Goal: Task Accomplishment & Management: Manage account settings

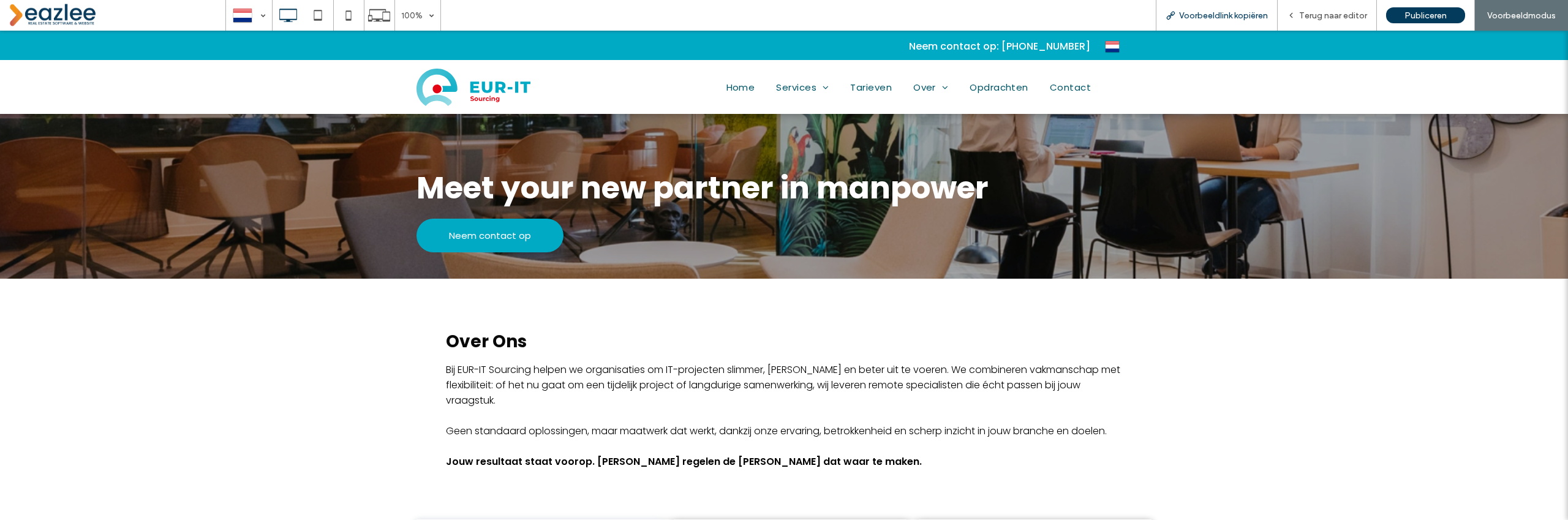
click at [1246, 14] on span "Voorbeeldlink kopiëren" at bounding box center [1223, 16] width 89 height 11
click at [1306, 19] on span "Terug naar editor" at bounding box center [1333, 16] width 68 height 11
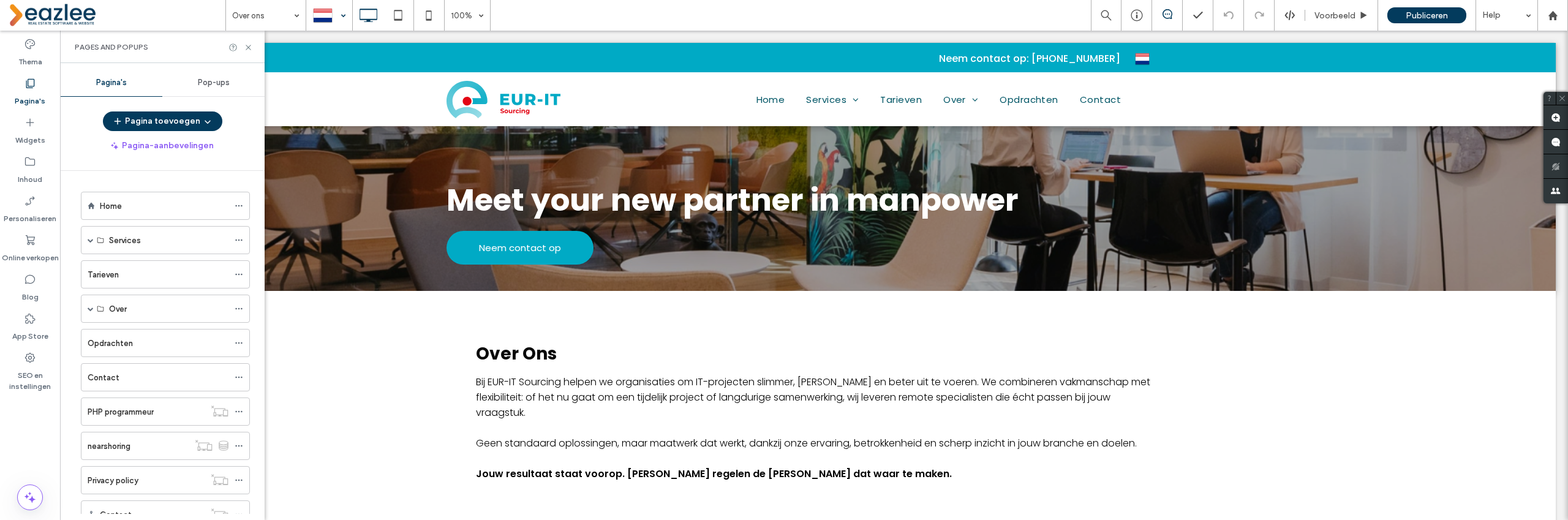
click at [329, 15] on div at bounding box center [329, 15] width 45 height 29
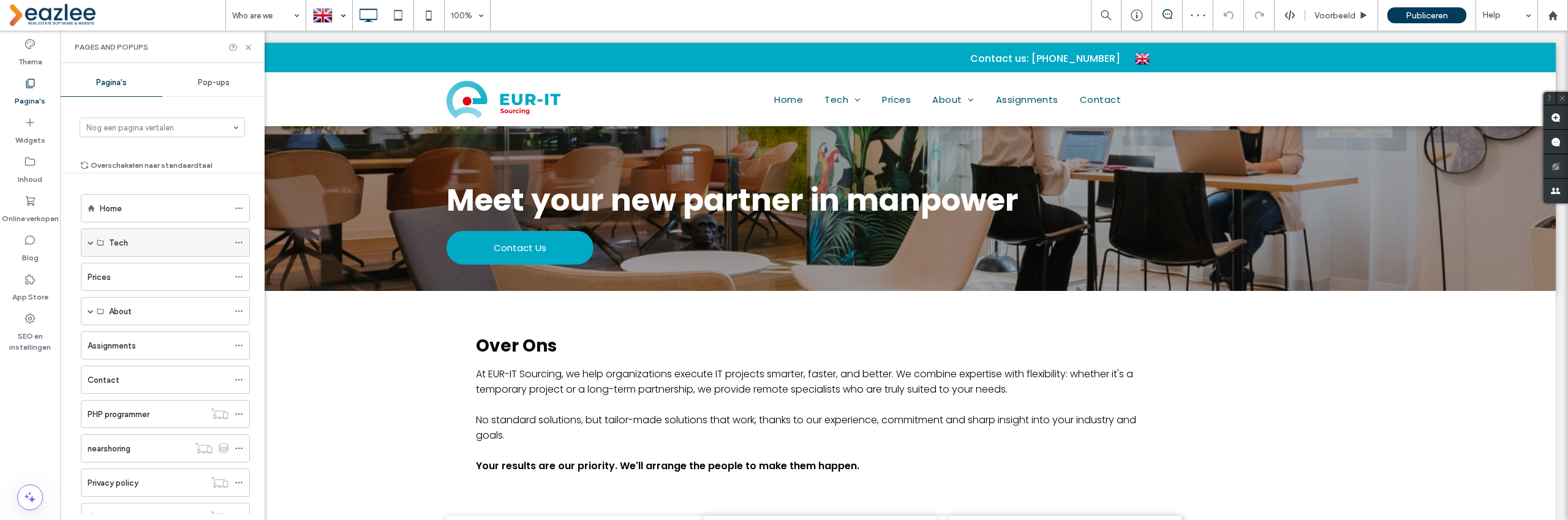
click at [236, 242] on use at bounding box center [238, 243] width 7 height 2
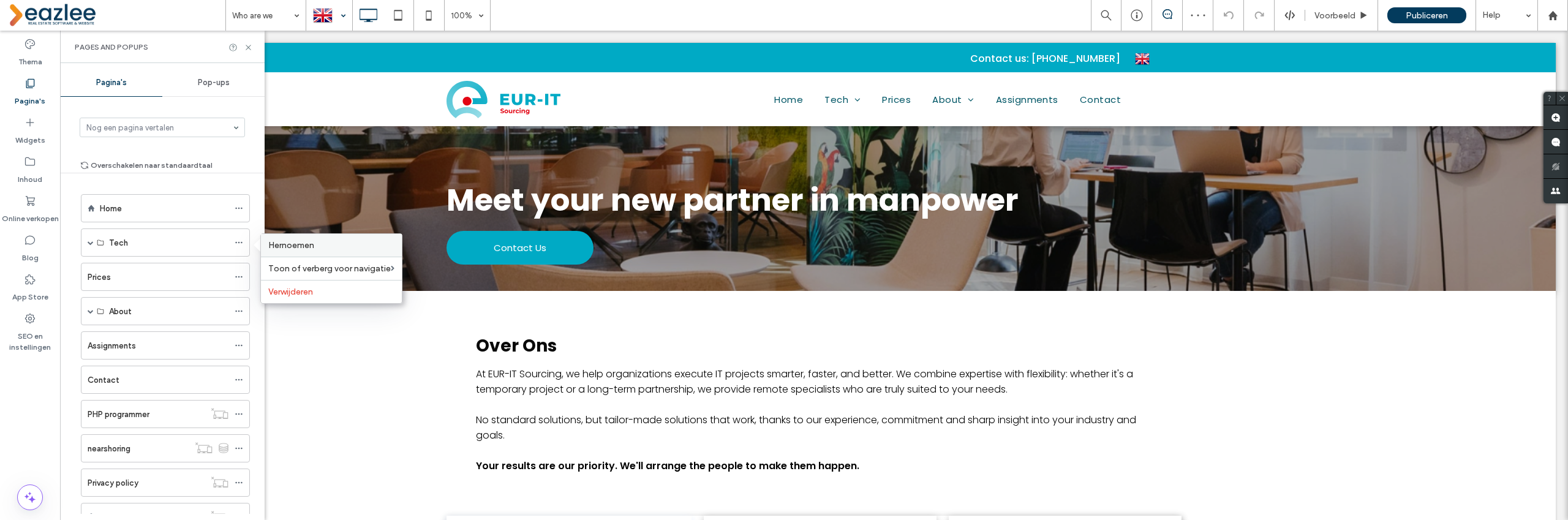
click at [292, 245] on span "Hernoemen" at bounding box center [291, 246] width 46 height 11
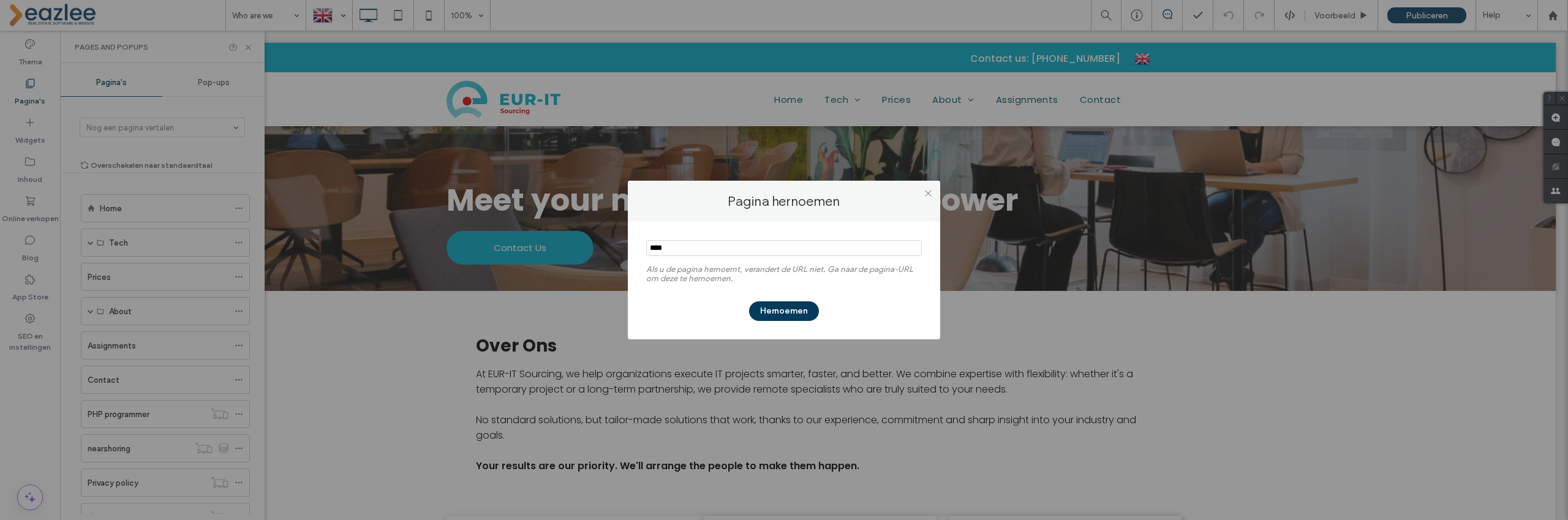
drag, startPoint x: 676, startPoint y: 251, endPoint x: 642, endPoint y: 248, distance: 34.1
click at [642, 248] on div "Als u de pagina hernoemt, verandert de URL niet. Ga naar de pagina-URL om deze …" at bounding box center [784, 280] width 313 height 118
type input "********"
click at [794, 315] on button "Hernoemen" at bounding box center [784, 311] width 70 height 19
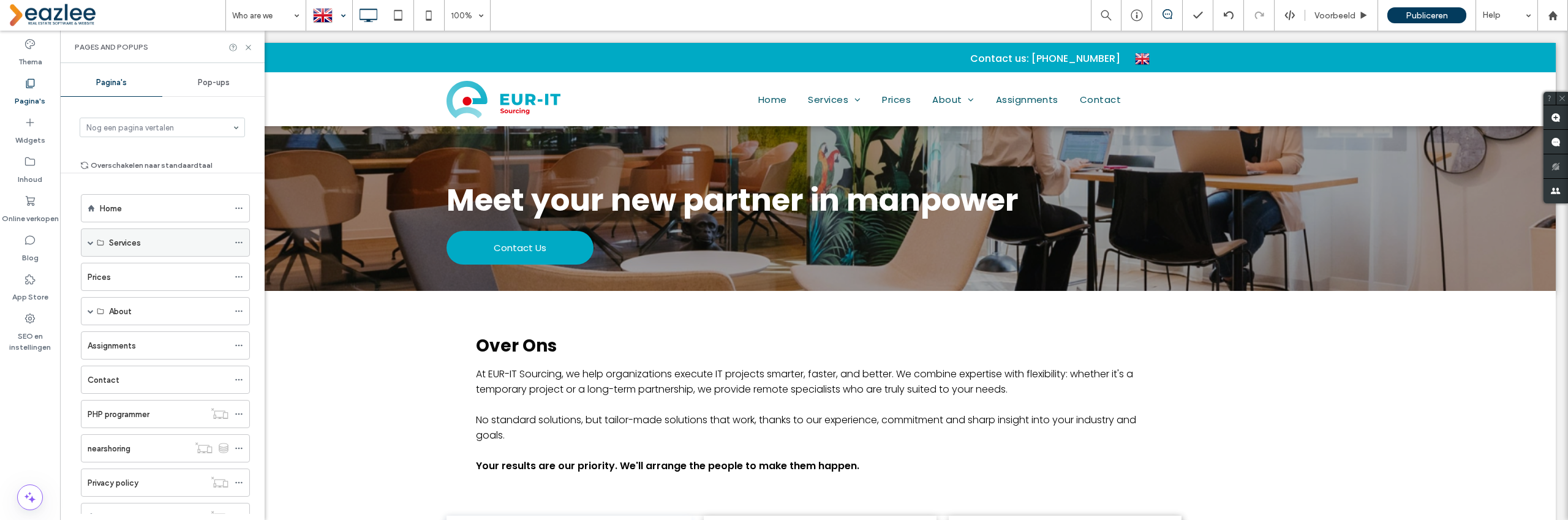
click at [90, 242] on span at bounding box center [90, 242] width 6 height 6
click at [240, 269] on icon at bounding box center [239, 270] width 9 height 9
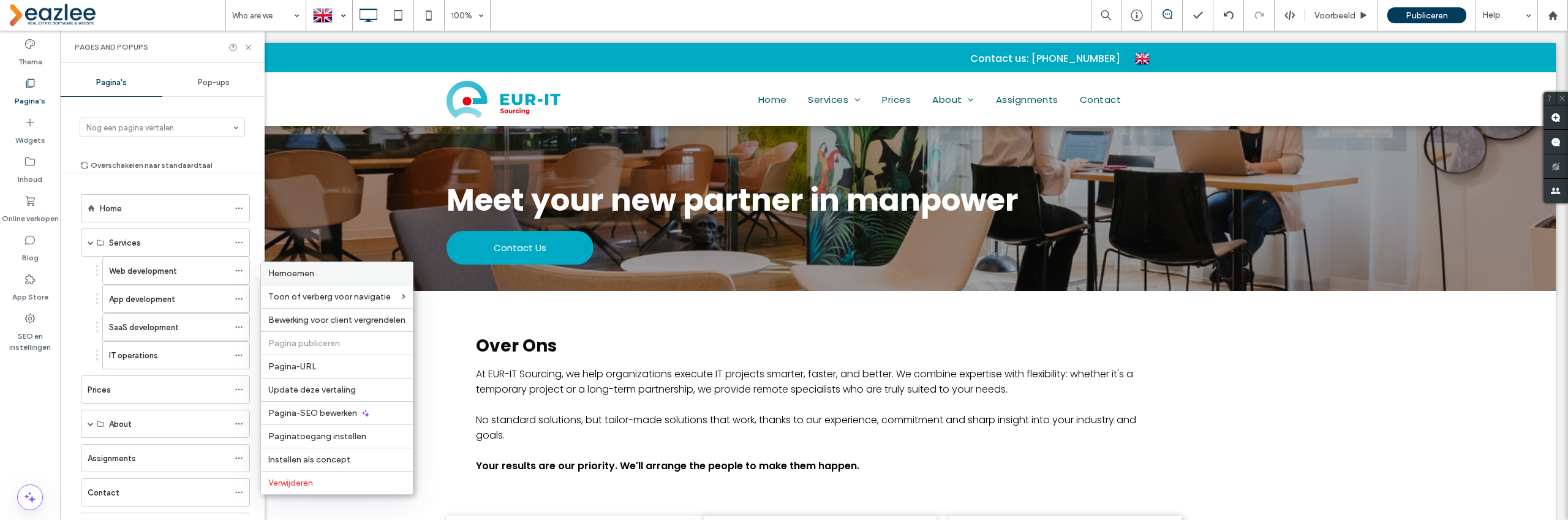
click at [305, 274] on span "Hernoemen" at bounding box center [291, 274] width 46 height 11
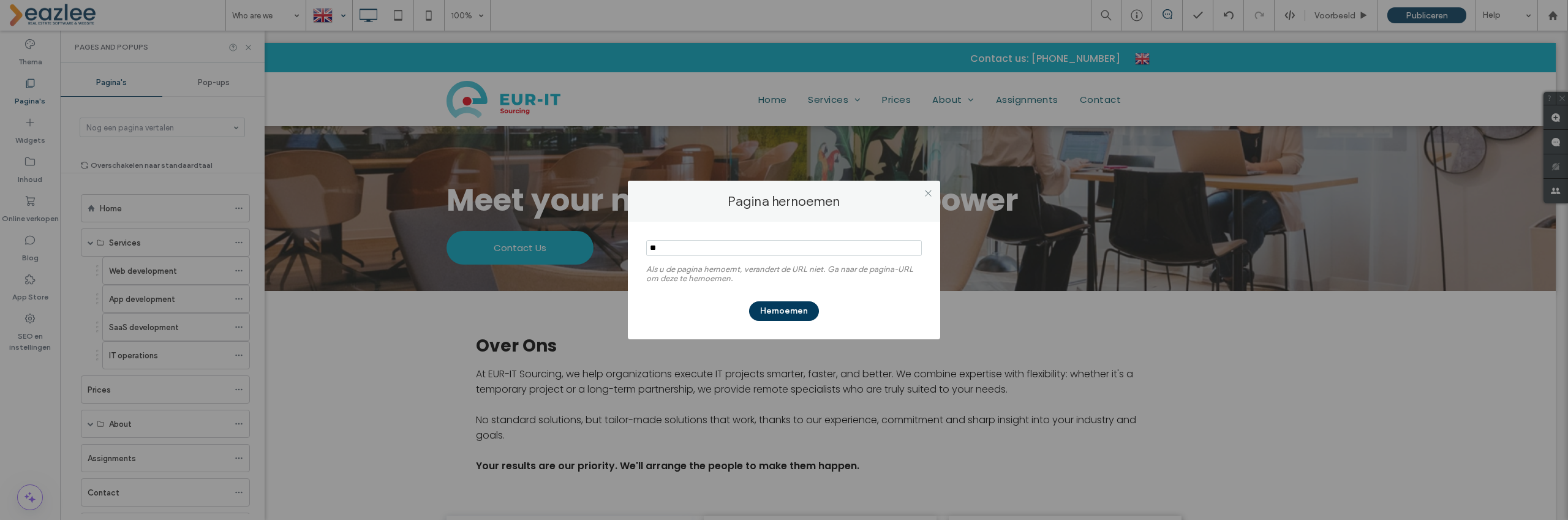
type input "*"
type input "**********"
click at [793, 314] on button "Hernoemen" at bounding box center [784, 311] width 70 height 19
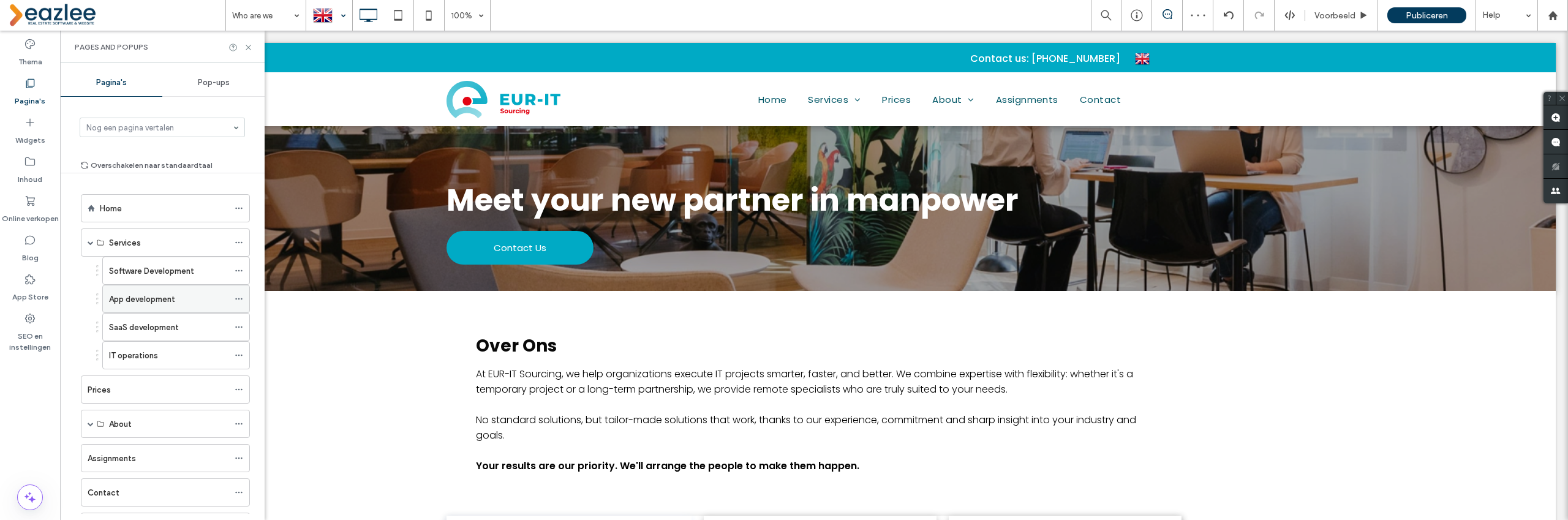
click at [241, 298] on icon at bounding box center [239, 298] width 9 height 9
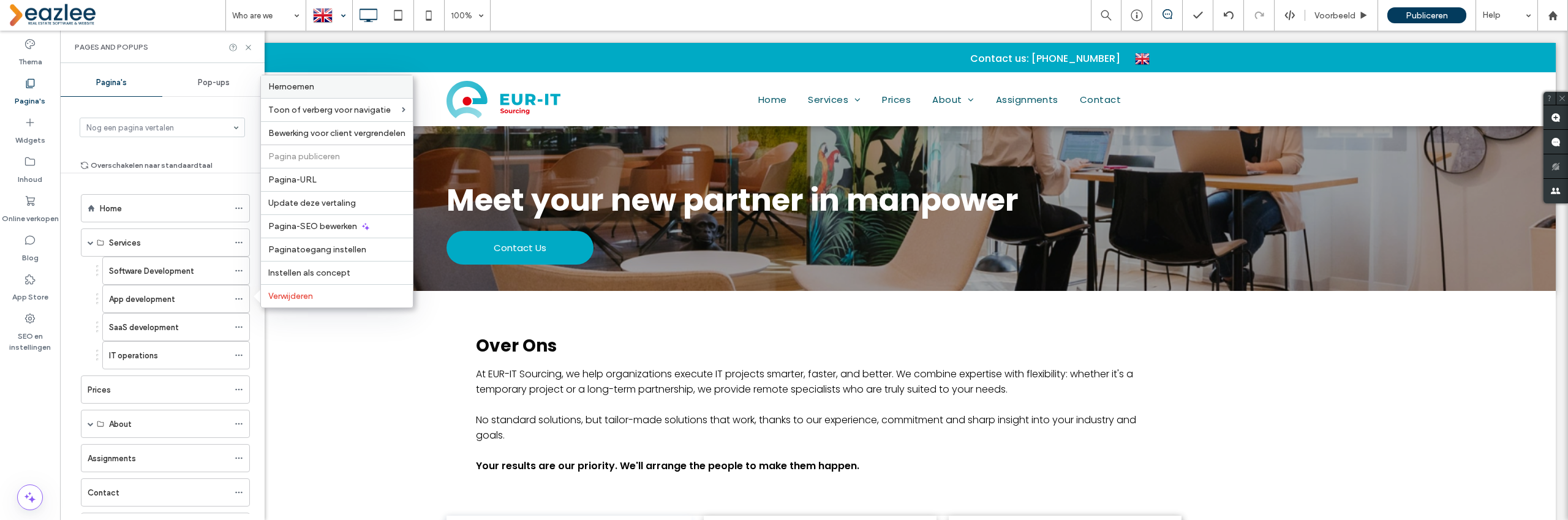
click at [315, 88] on span "Hernoemen" at bounding box center [291, 87] width 46 height 11
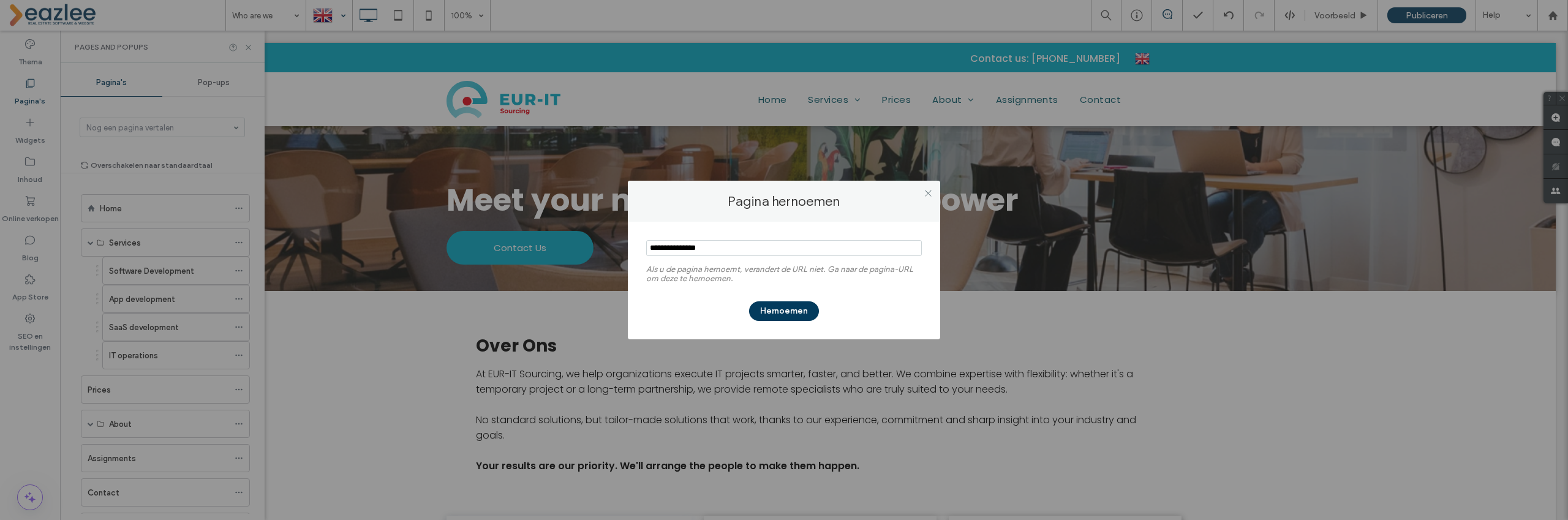
drag, startPoint x: 735, startPoint y: 250, endPoint x: 628, endPoint y: 242, distance: 107.3
click at [628, 242] on div "Als u de pagina hernoemt, verandert de URL niet. Ga naar de pagina-URL om deze …" at bounding box center [784, 280] width 313 height 118
type input "**********"
click at [778, 313] on button "Hernoemen" at bounding box center [784, 311] width 70 height 19
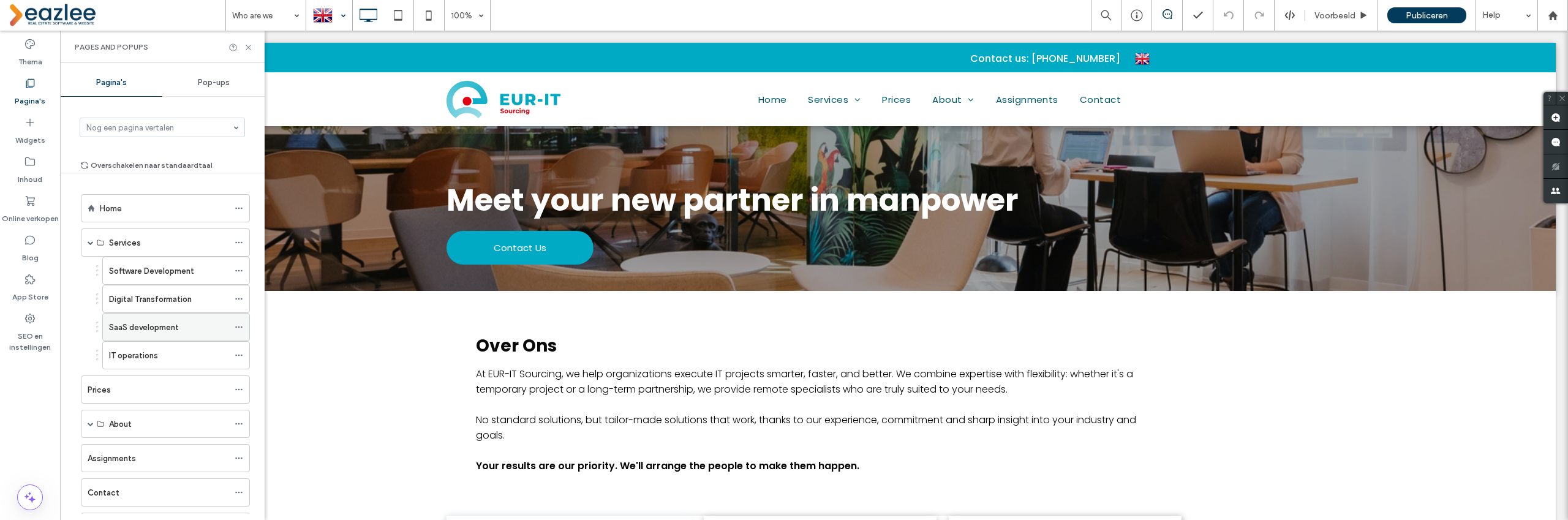
click at [240, 327] on icon at bounding box center [239, 327] width 9 height 9
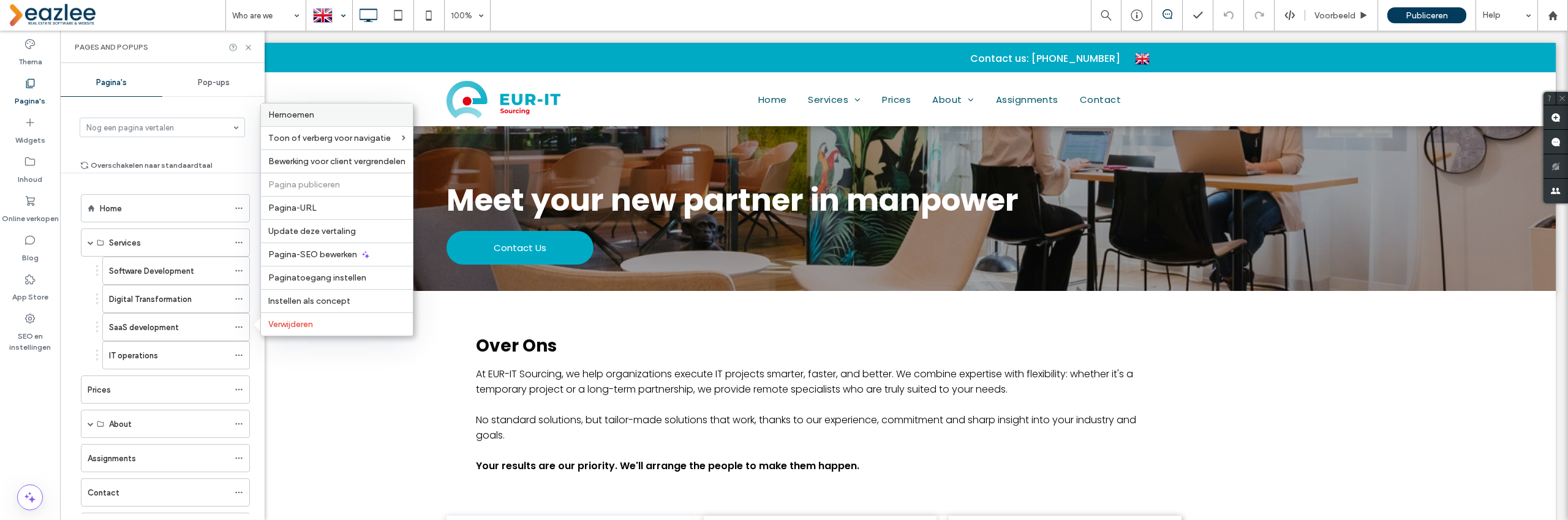
click at [303, 118] on span "Hernoemen" at bounding box center [291, 115] width 46 height 11
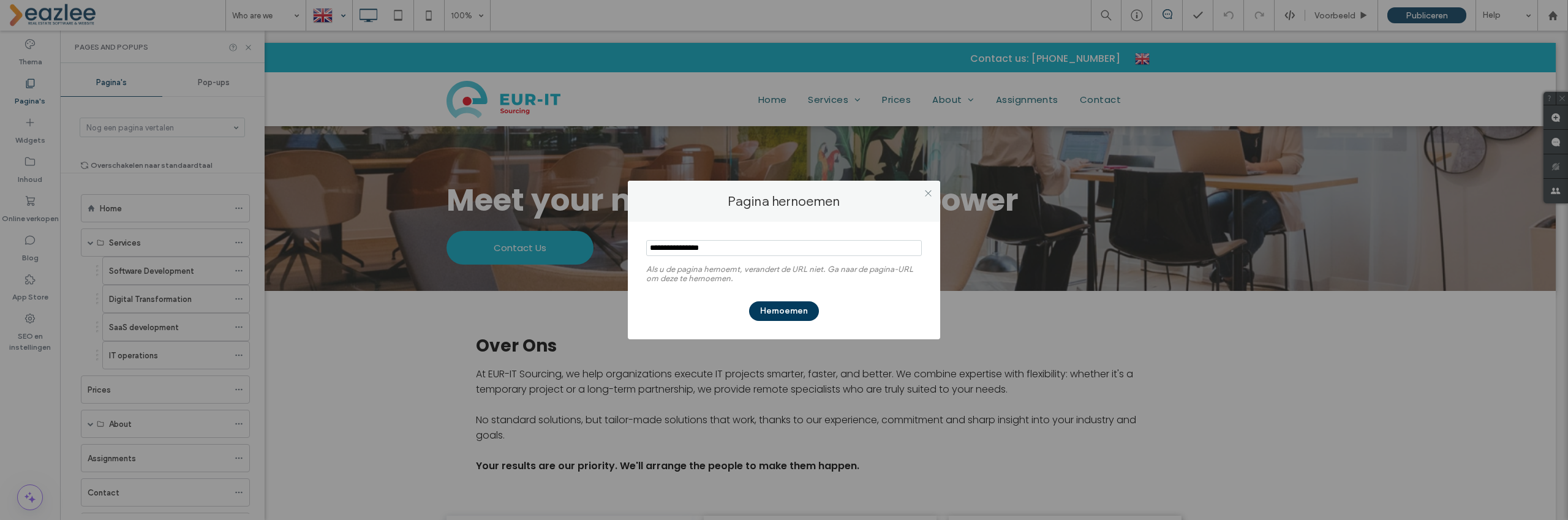
drag, startPoint x: 735, startPoint y: 250, endPoint x: 637, endPoint y: 246, distance: 98.1
click at [642, 247] on div "Als u de pagina hernoemt, verandert de URL niet. Ga naar de pagina-URL om deze …" at bounding box center [784, 280] width 313 height 118
type input "**********"
click at [778, 311] on button "Hernoemen" at bounding box center [784, 311] width 70 height 19
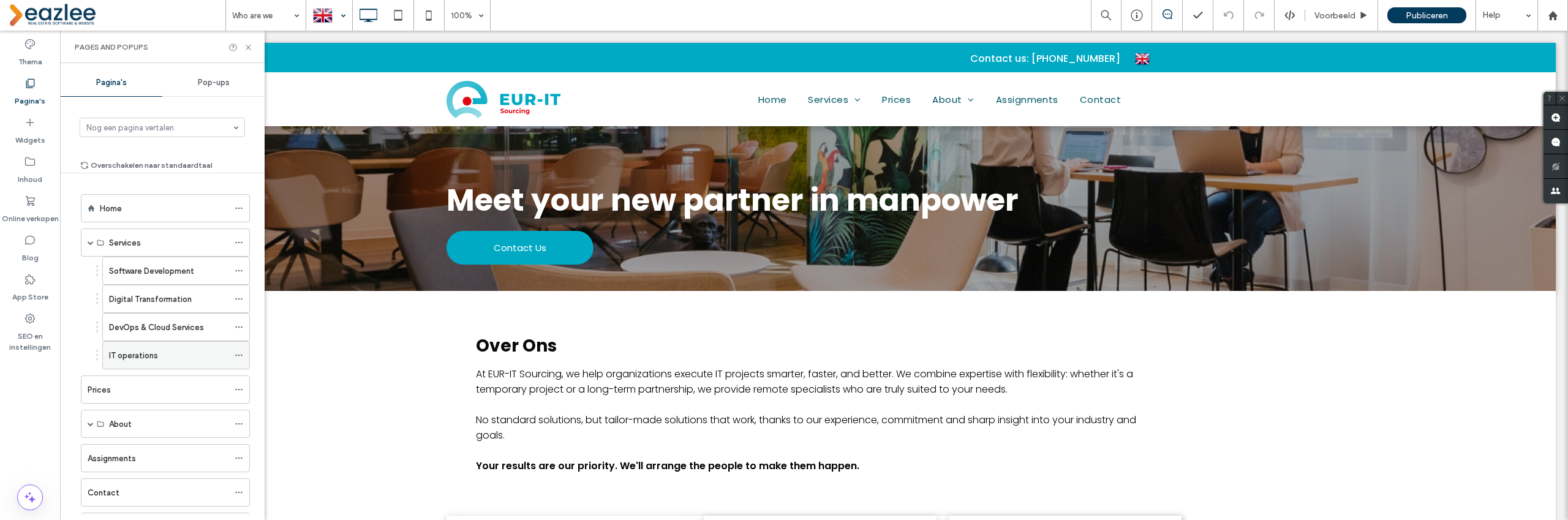
click at [237, 354] on icon at bounding box center [239, 355] width 9 height 9
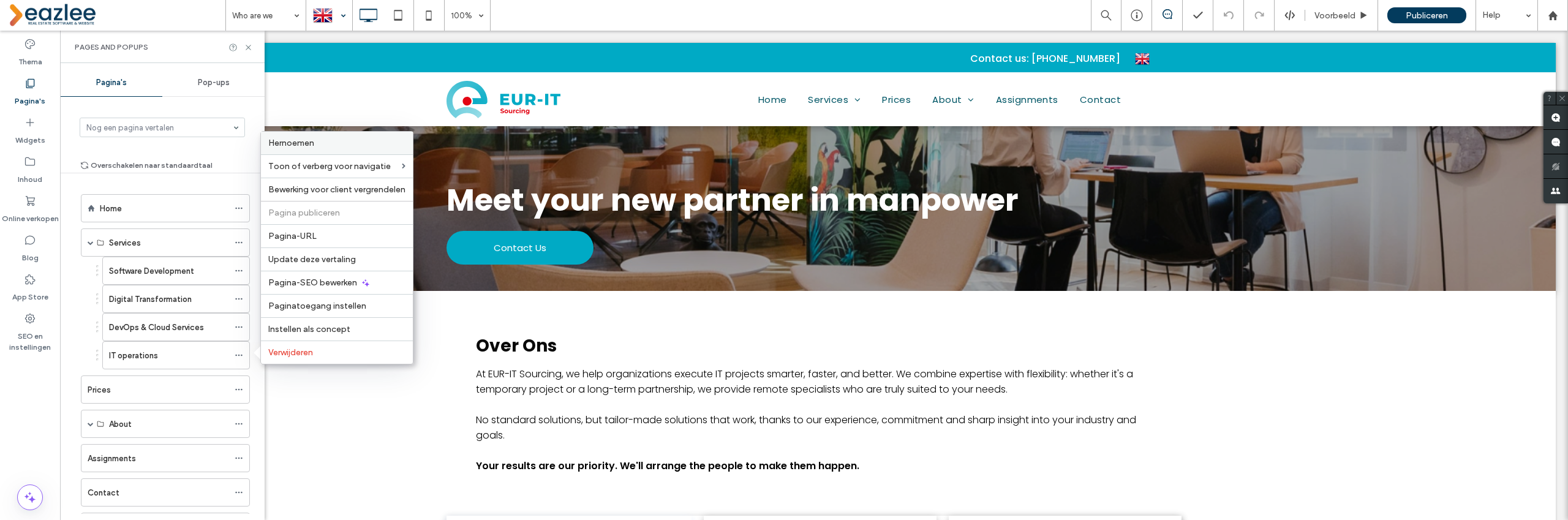
click at [309, 140] on span "Hernoemen" at bounding box center [291, 143] width 46 height 11
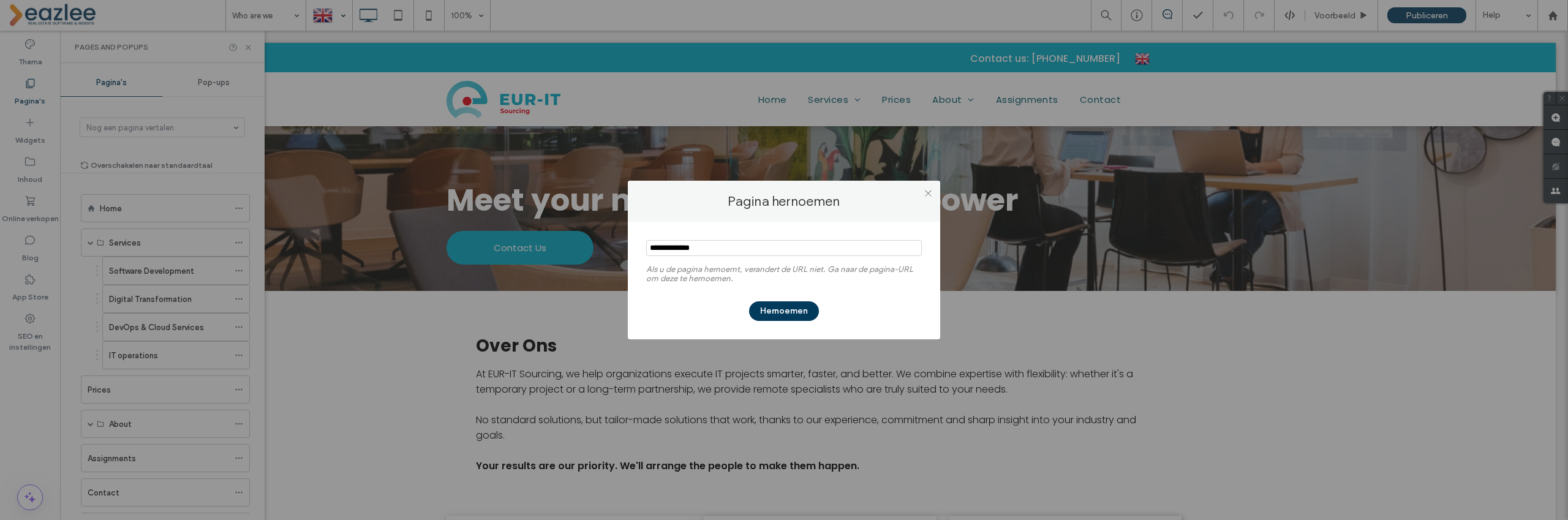
drag, startPoint x: 721, startPoint y: 248, endPoint x: 640, endPoint y: 244, distance: 81.1
click at [640, 244] on div "Als u de pagina hernoemt, verandert de URL niet. Ga naar de pagina-URL om deze …" at bounding box center [784, 280] width 313 height 118
type input "**********"
click at [800, 317] on button "Hernoemen" at bounding box center [784, 311] width 70 height 19
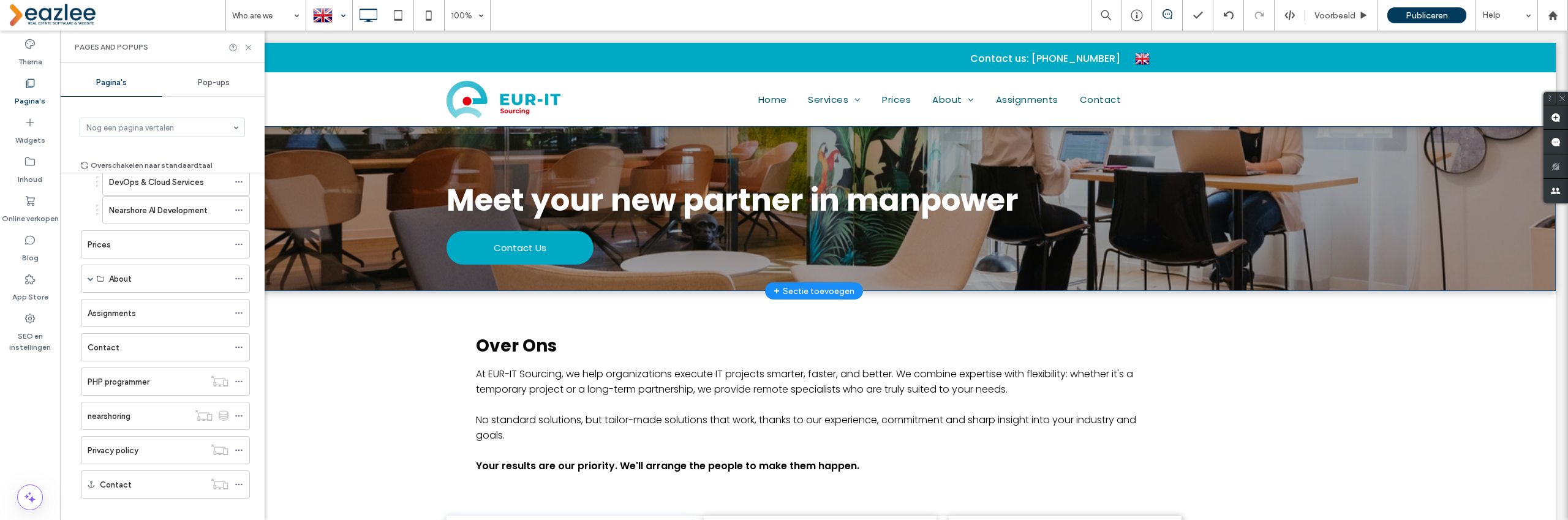
scroll to position [148, 0]
click at [240, 276] on use at bounding box center [238, 276] width 7 height 2
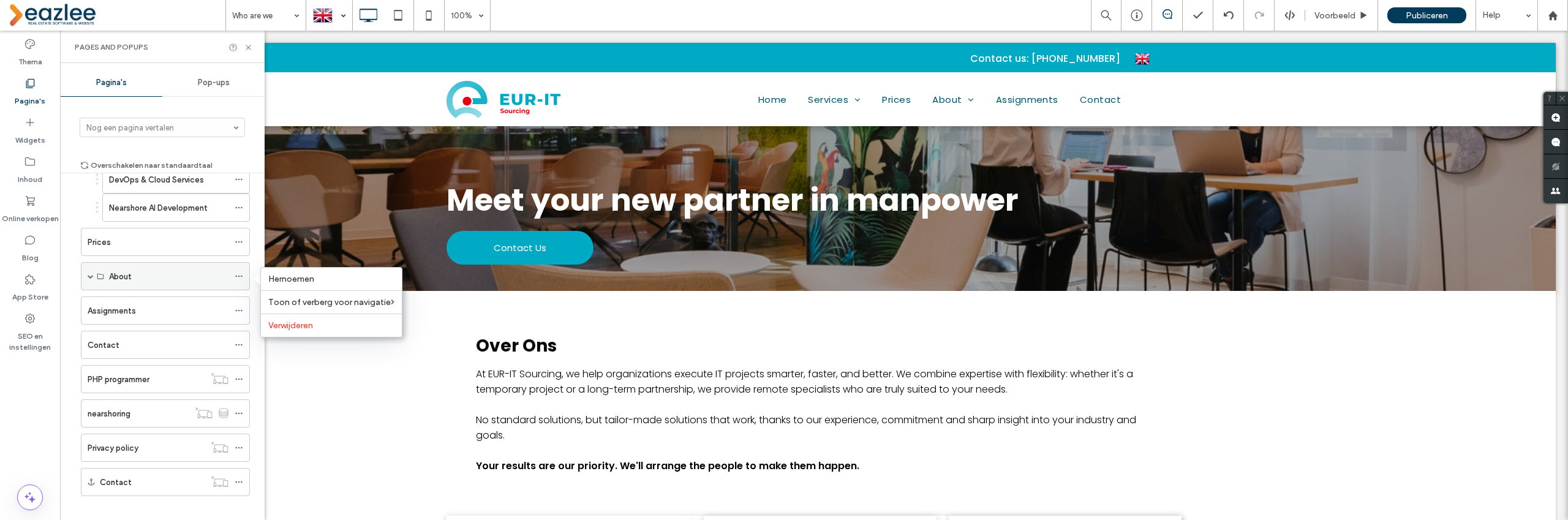
click at [91, 276] on span at bounding box center [90, 276] width 6 height 6
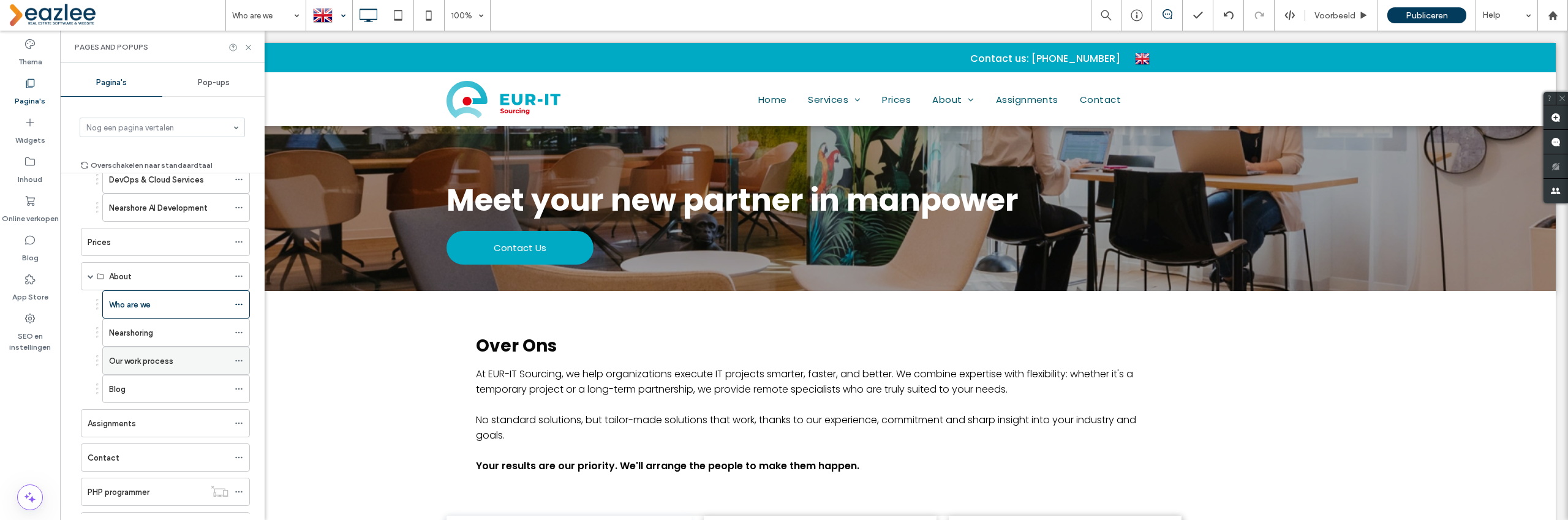
click at [239, 361] on use at bounding box center [238, 361] width 7 height 2
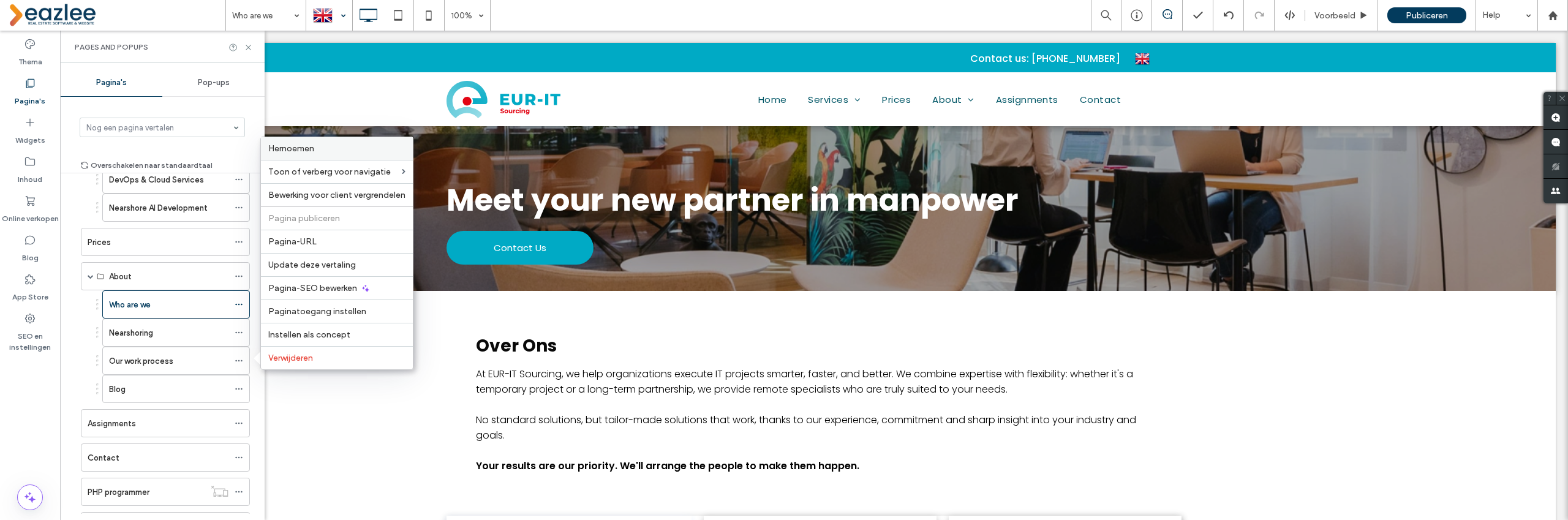
click at [323, 151] on label "Hernoemen" at bounding box center [337, 149] width 137 height 11
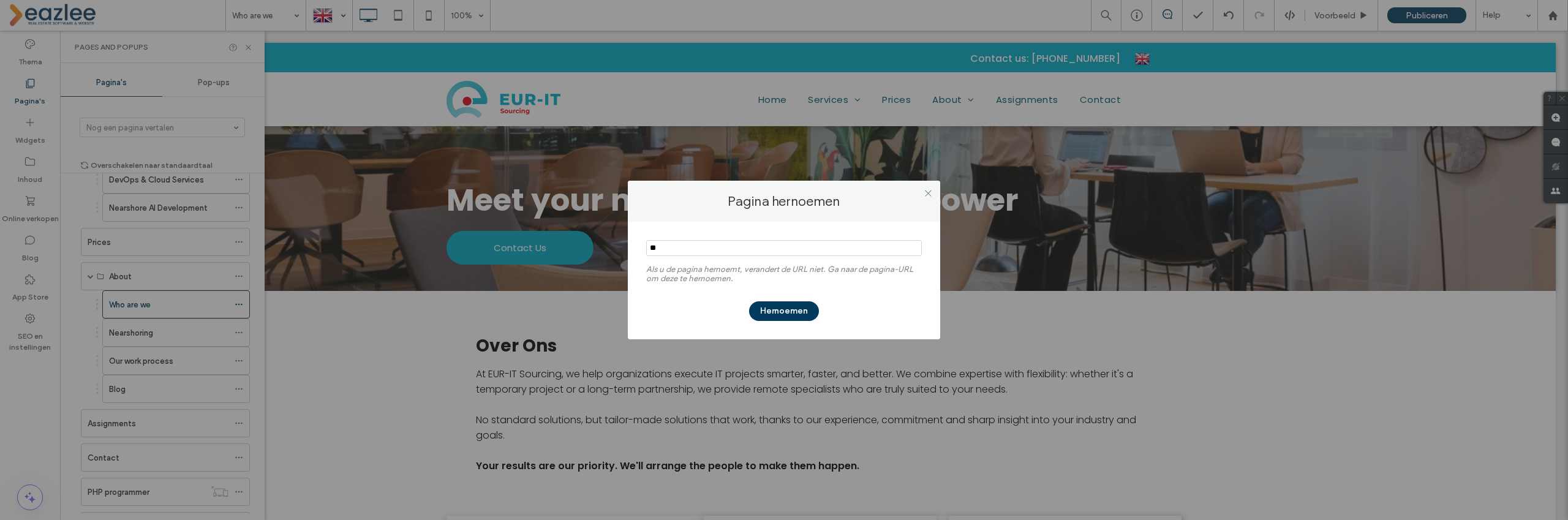
type input "*"
type input "**********"
click at [807, 311] on button "Hernoemen" at bounding box center [784, 311] width 70 height 19
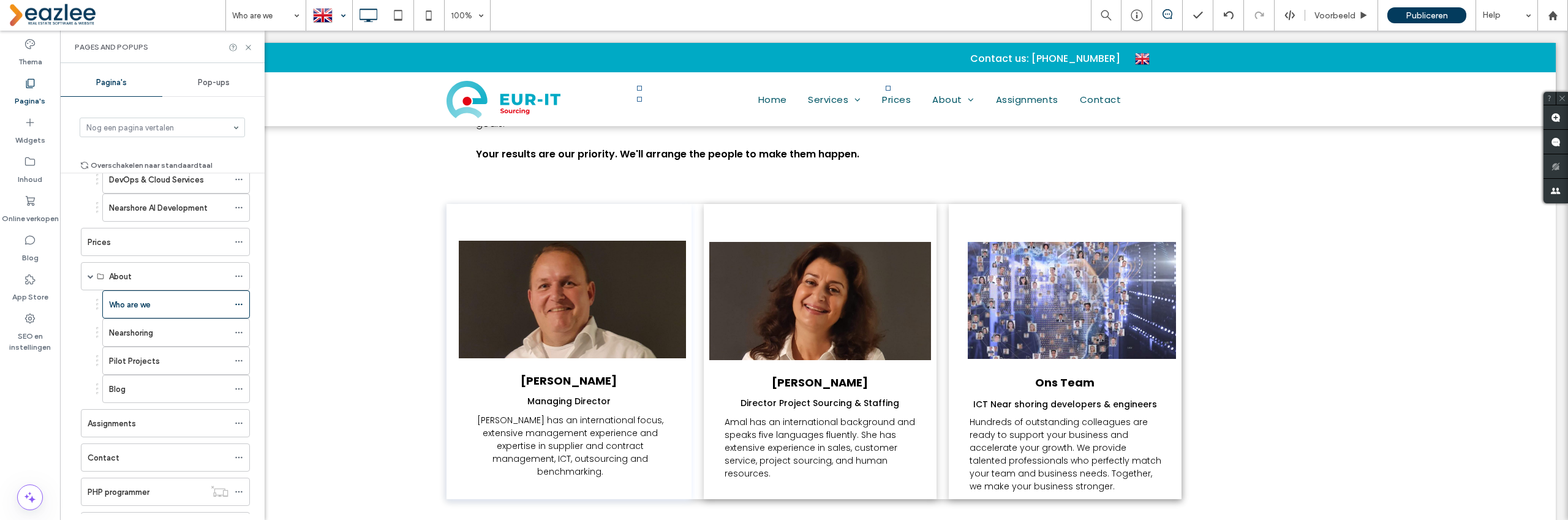
scroll to position [0, 0]
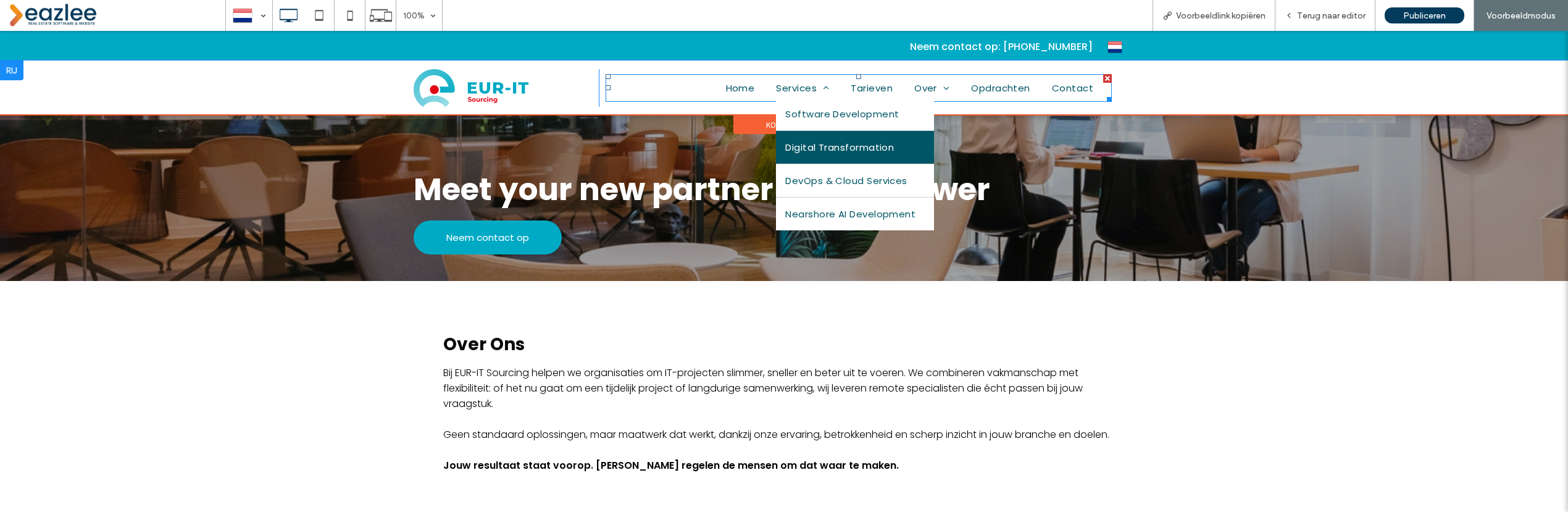
click at [813, 144] on span "Digital Transformation" at bounding box center [839, 147] width 109 height 14
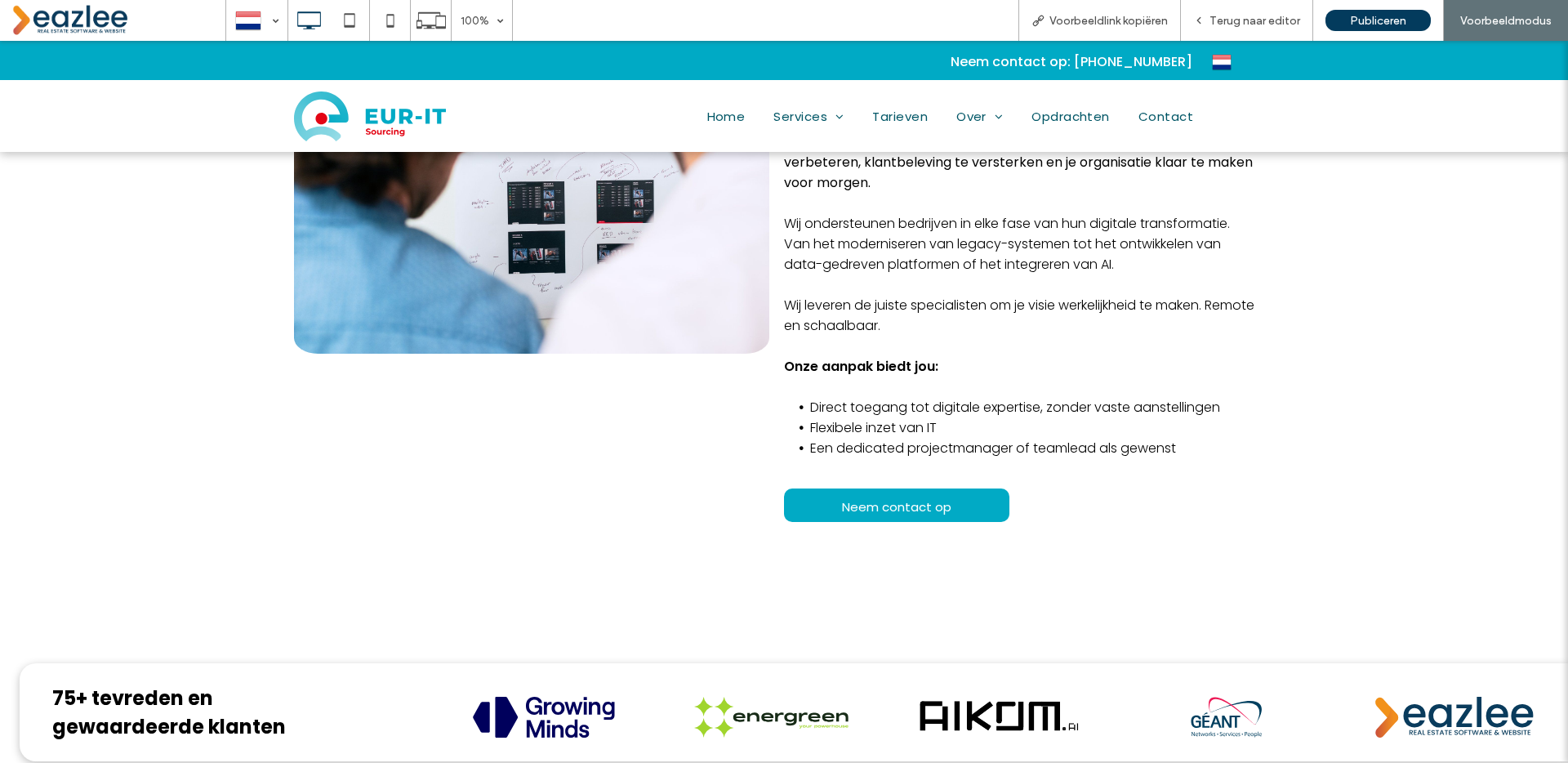
scroll to position [541, 0]
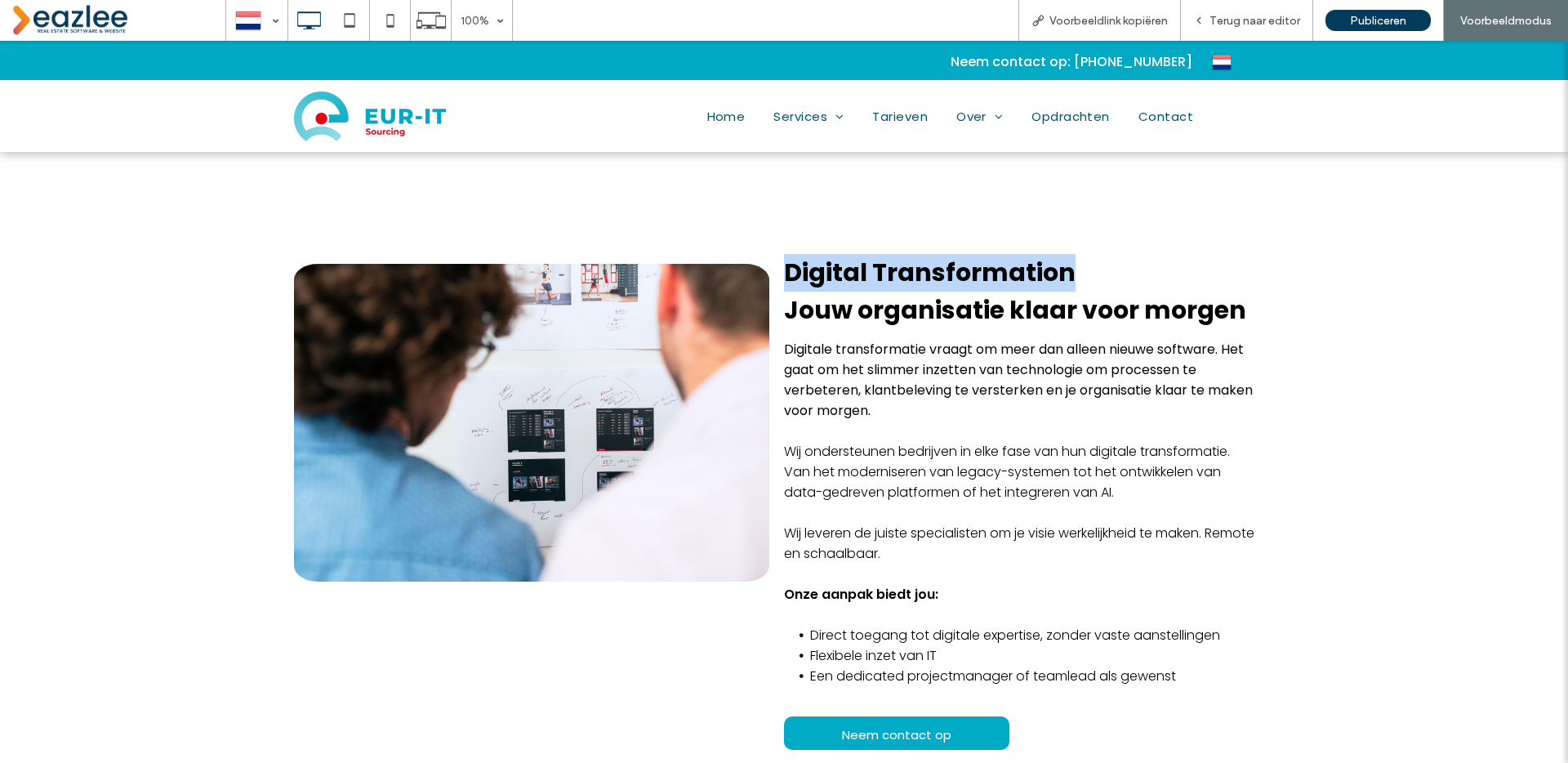
drag, startPoint x: 1082, startPoint y: 272, endPoint x: 788, endPoint y: 261, distance: 294.2
click at [788, 261] on h2 "Digital Transformation Jouw organisatie klaar voor morgen" at bounding box center [1021, 292] width 474 height 75
copy strong "Digital Transformation"
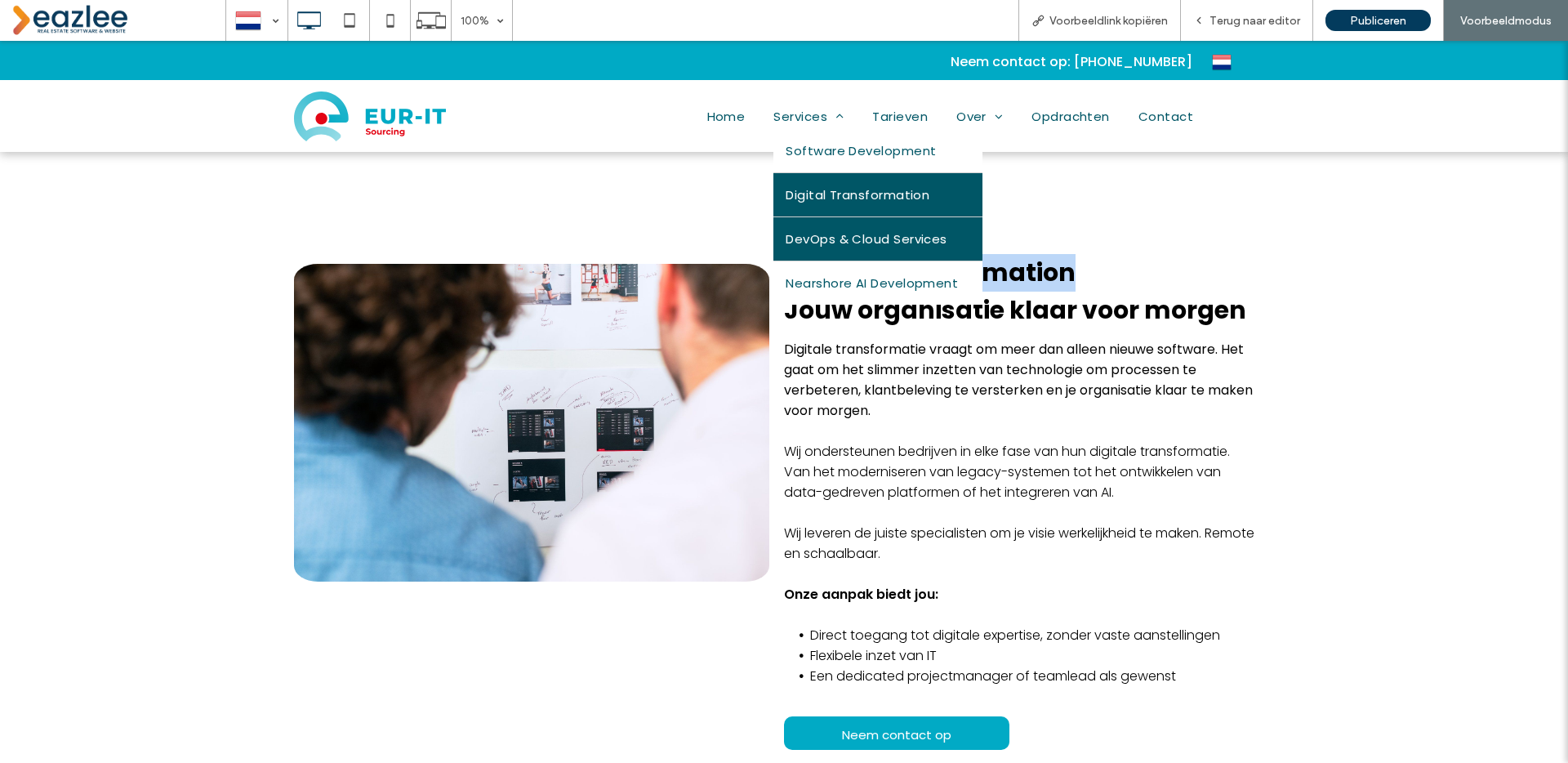
click at [834, 237] on span "DevOps & Cloud Services" at bounding box center [866, 238] width 161 height 19
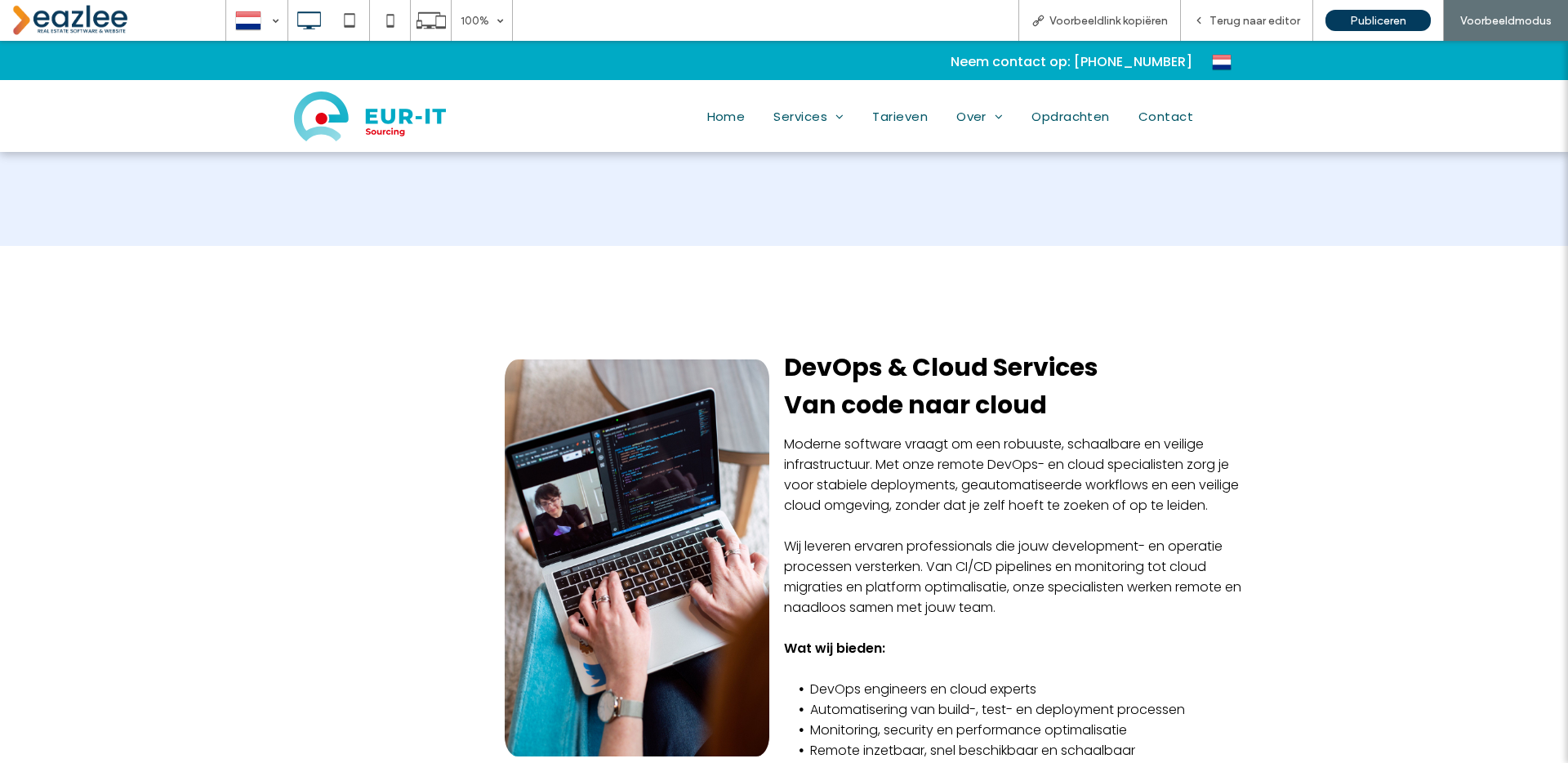
scroll to position [448, 0]
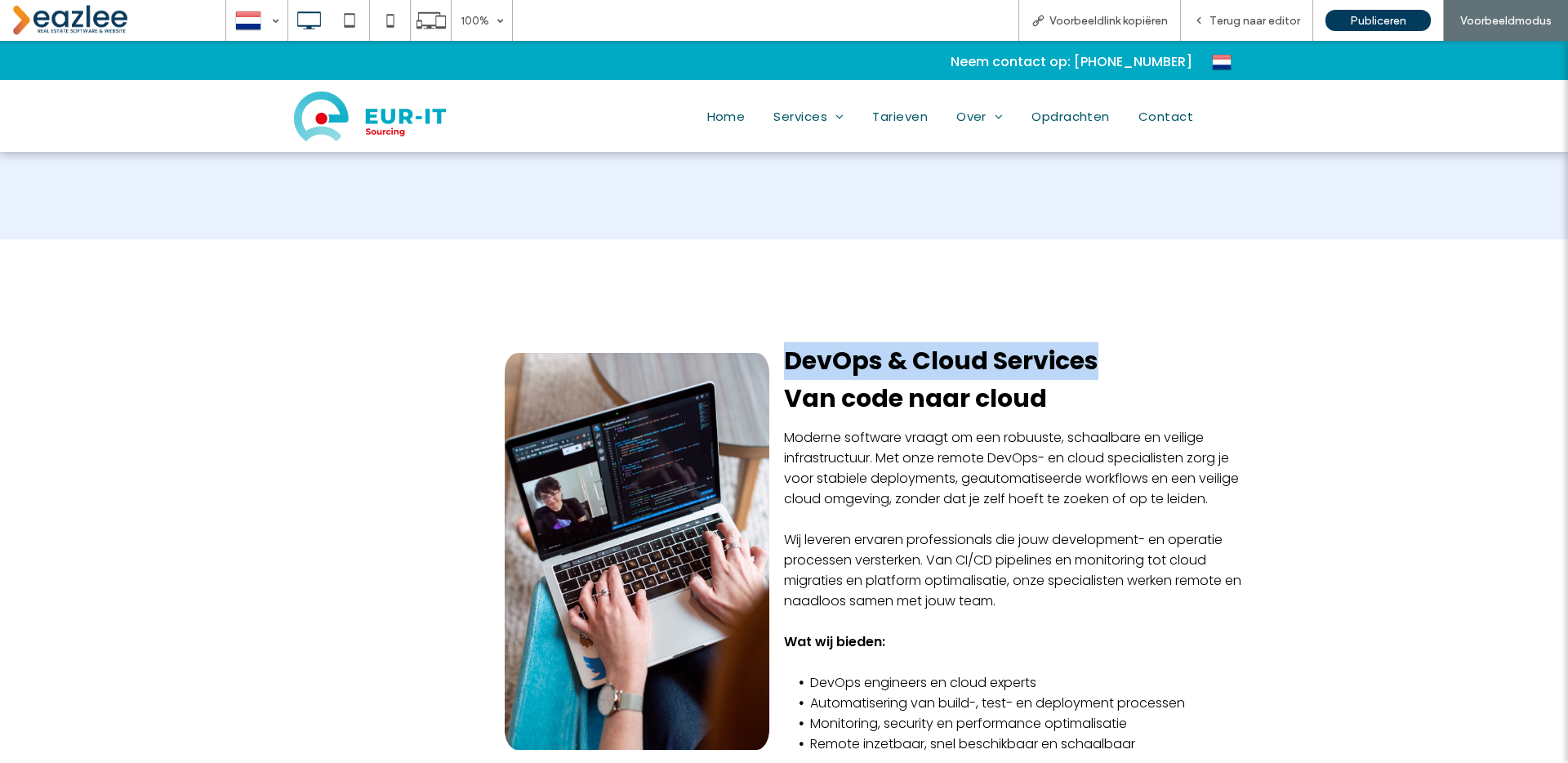
drag, startPoint x: 1106, startPoint y: 357, endPoint x: 825, endPoint y: 336, distance: 281.8
click at [825, 336] on div "DevOps & Cloud Services Van code naar cloud Moderne software vraagt om een robu…" at bounding box center [1029, 580] width 490 height 574
copy strong "DevOps & Cloud Services"
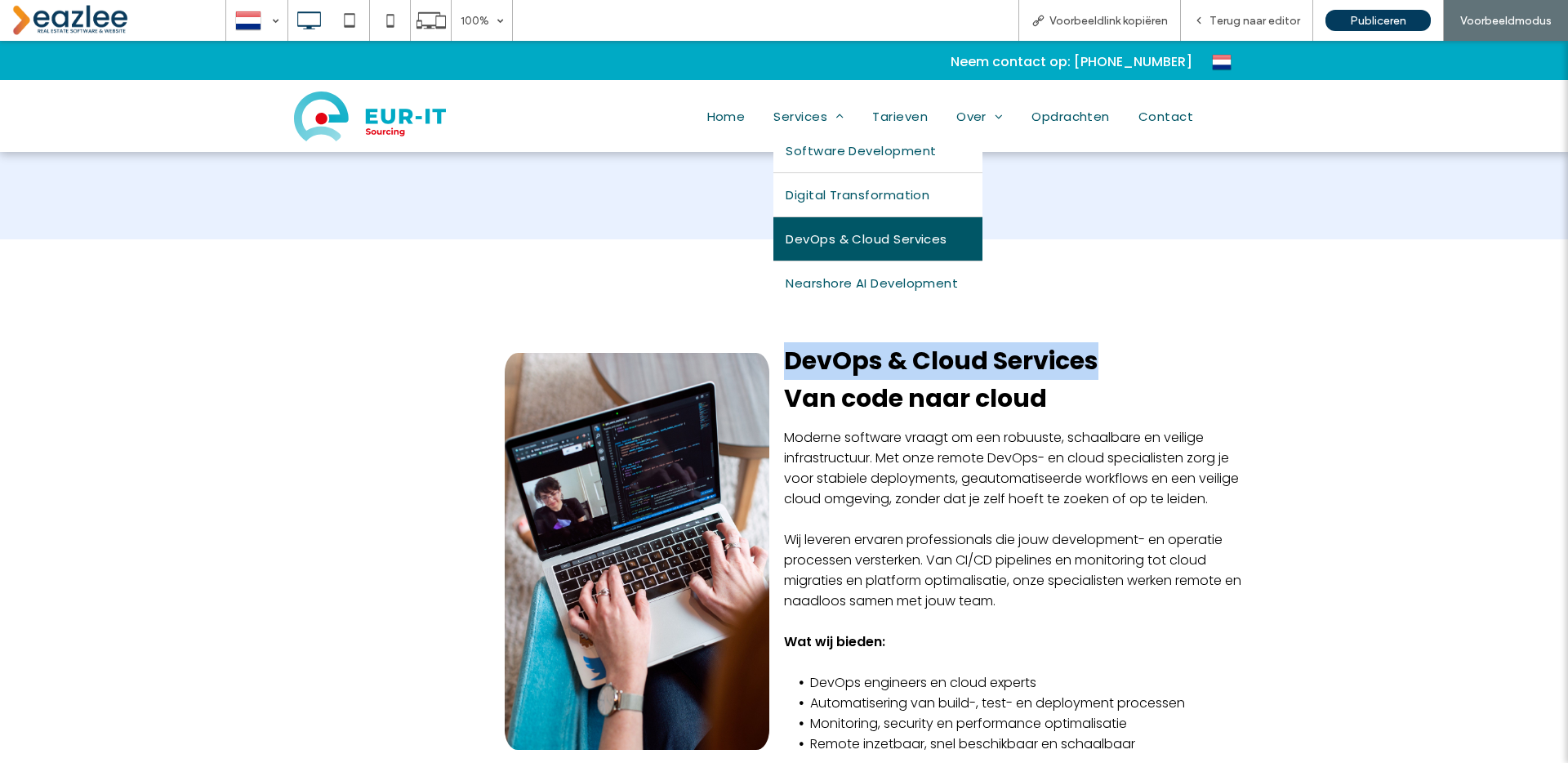
click at [823, 118] on span "Services" at bounding box center [809, 115] width 71 height 26
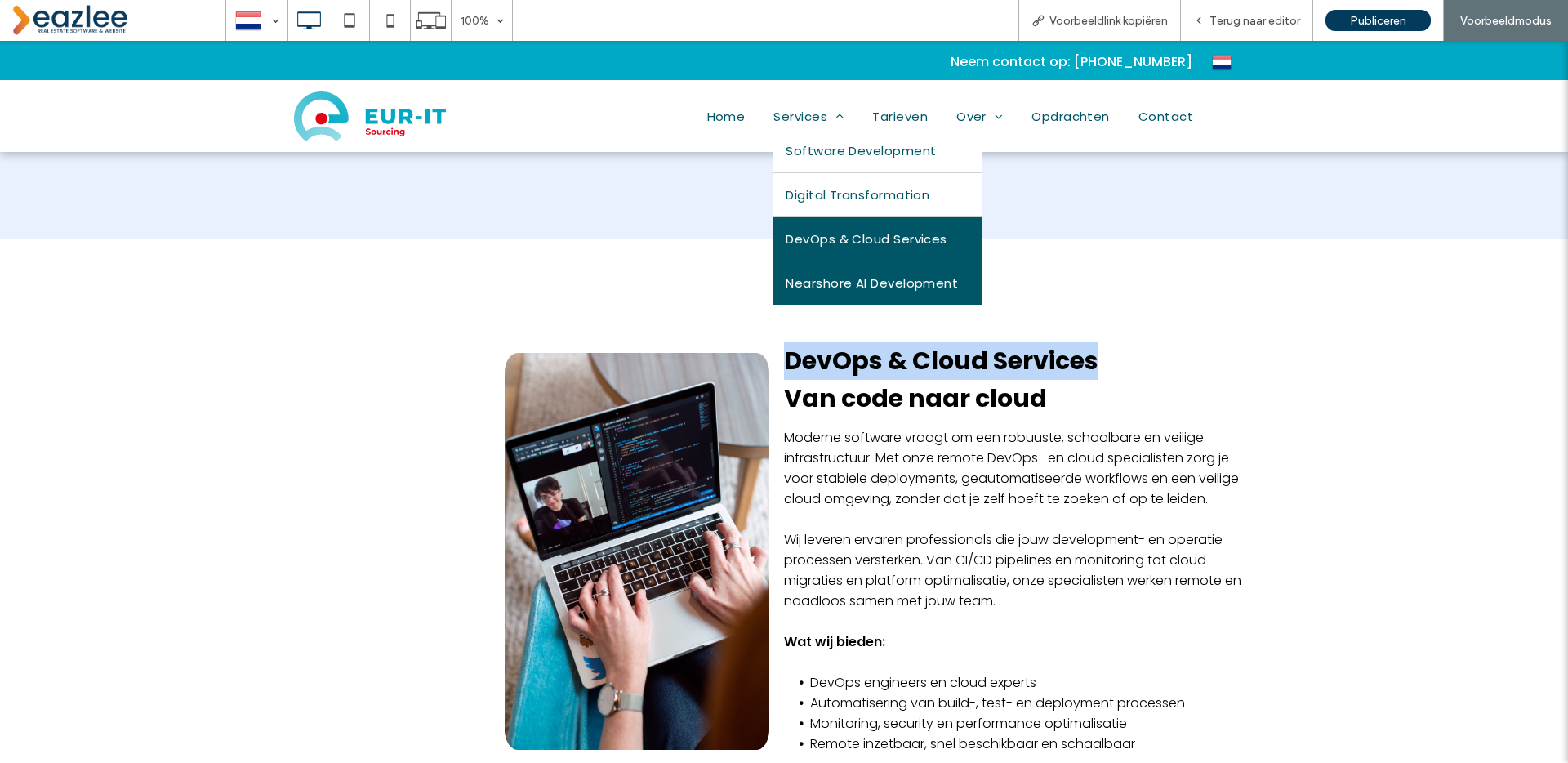
click at [836, 285] on span "Nearshore AI Development" at bounding box center [871, 283] width 172 height 19
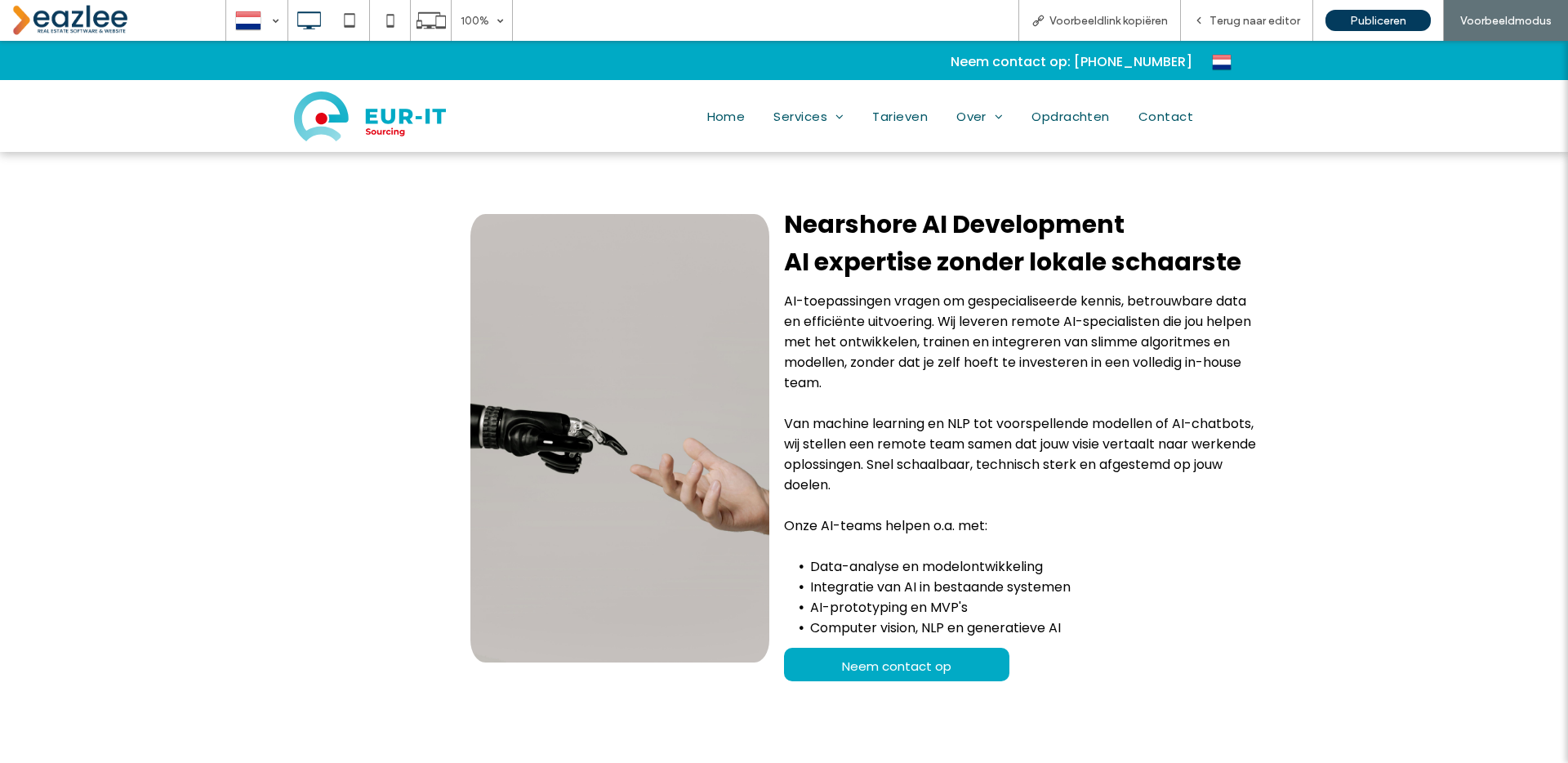
scroll to position [545, 0]
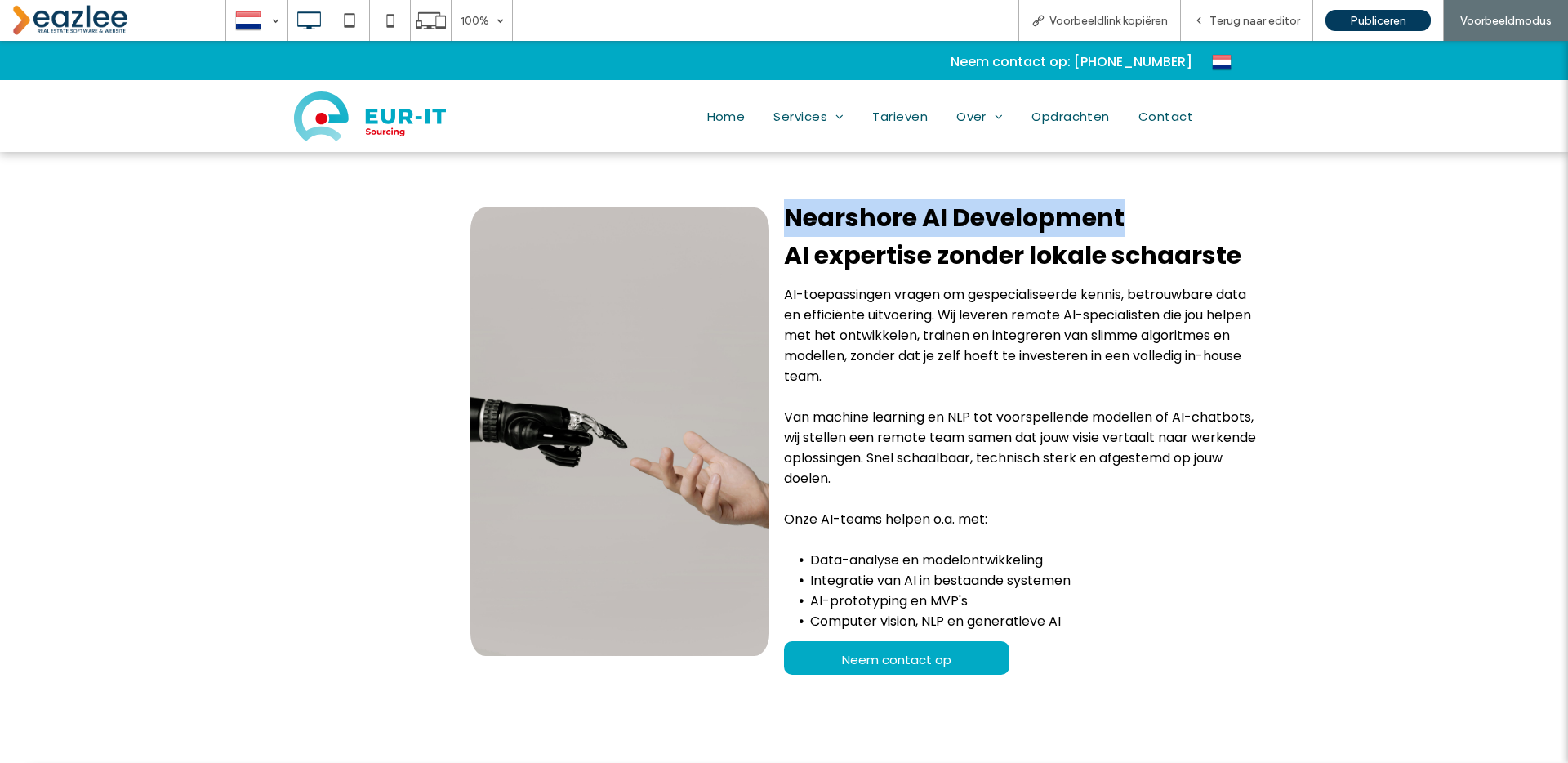
drag, startPoint x: 786, startPoint y: 214, endPoint x: 1126, endPoint y: 226, distance: 340.2
click at [1126, 226] on h2 "Nearshore AI Development" at bounding box center [1021, 218] width 474 height 37
copy strong "Nearshore AI Development"
click at [973, 117] on span "Over" at bounding box center [980, 115] width 46 height 26
click at [988, 119] on span "Over" at bounding box center [980, 115] width 46 height 26
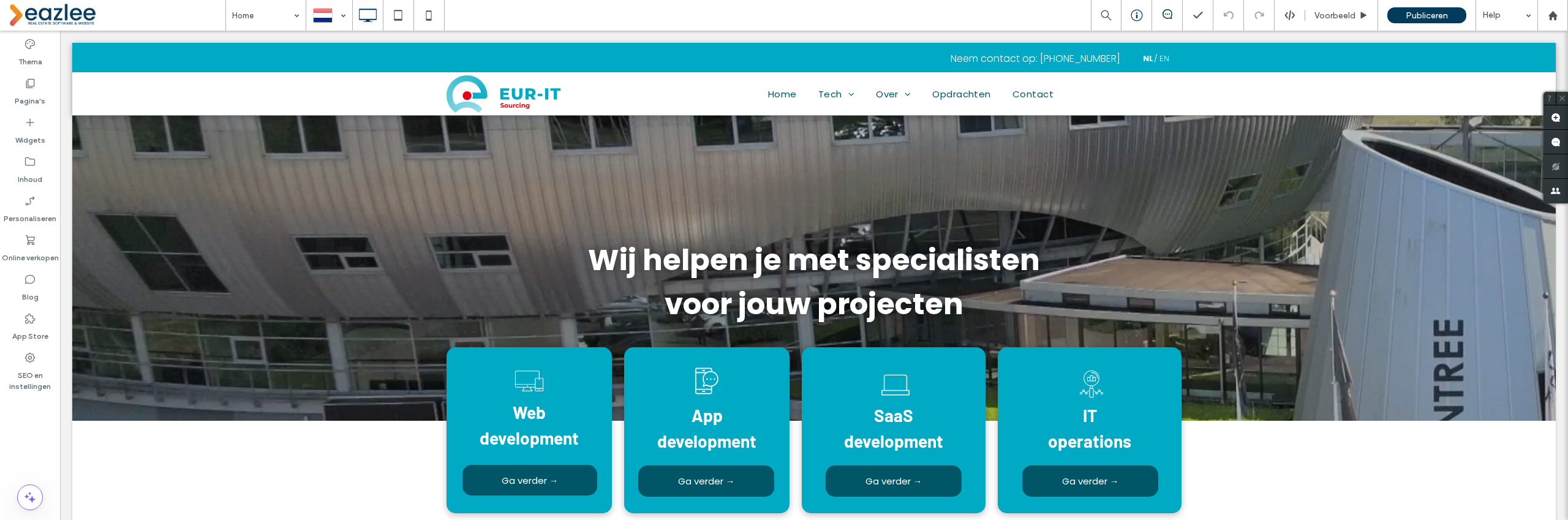
click at [1134, 18] on icon at bounding box center [1137, 15] width 12 height 12
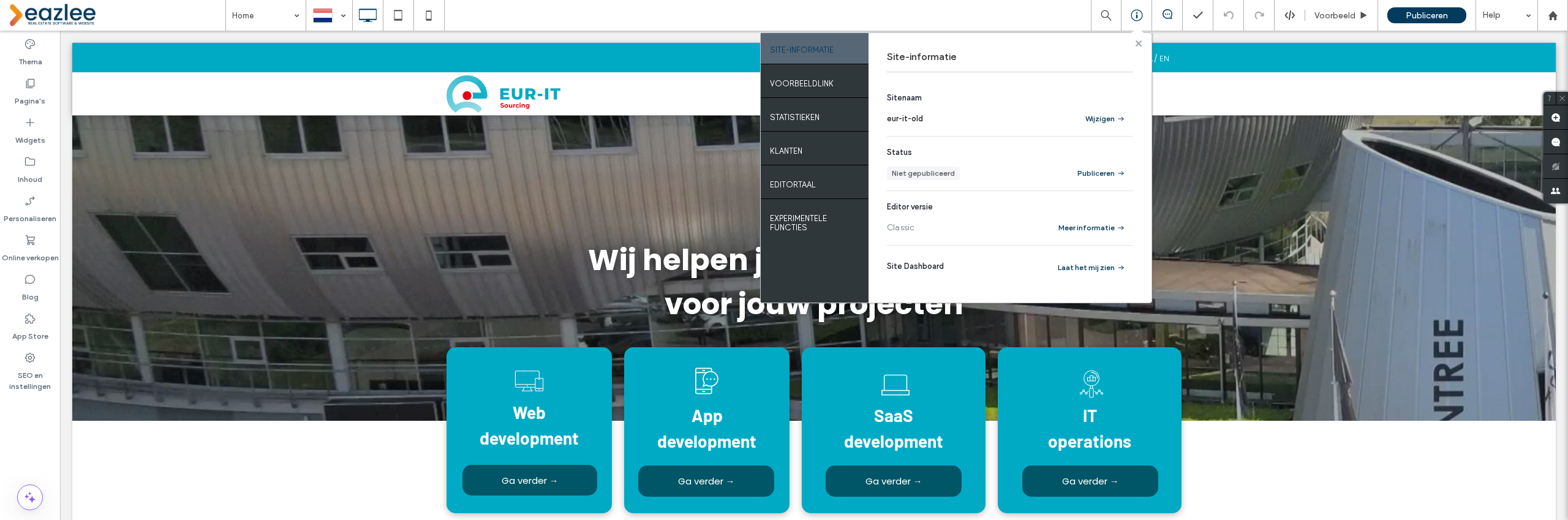
click at [1138, 44] on use at bounding box center [1138, 42] width 6 height 6
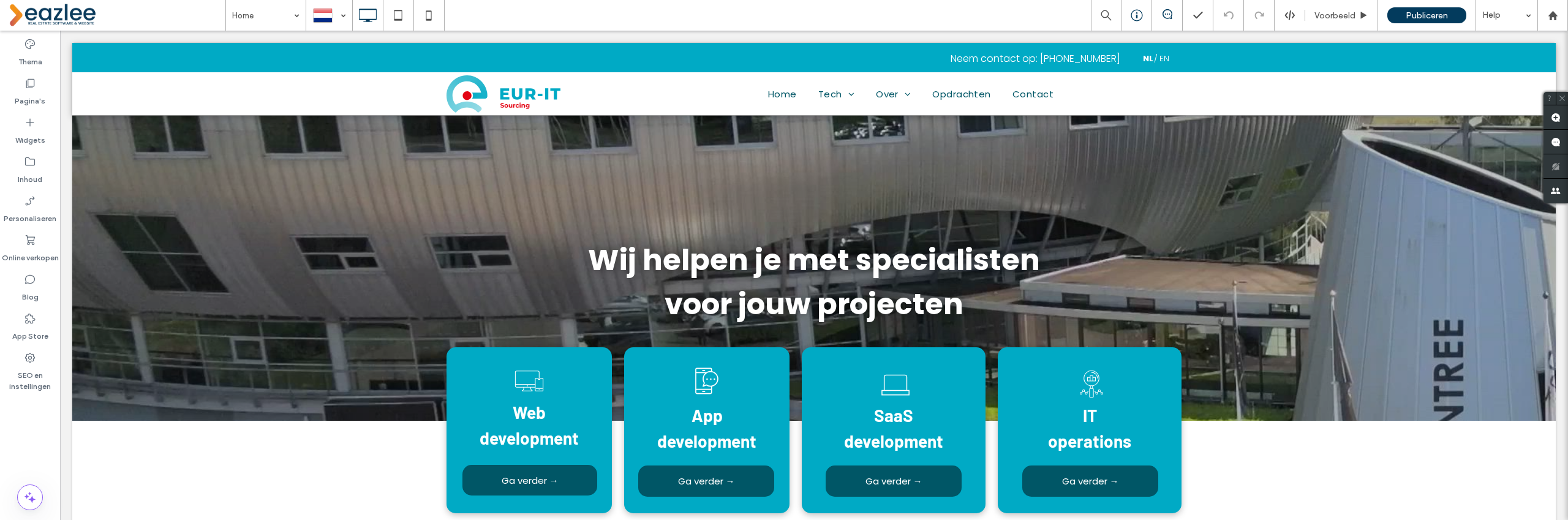
drag, startPoint x: 1136, startPoint y: 17, endPoint x: 1035, endPoint y: 27, distance: 101.5
click at [1136, 17] on use at bounding box center [1136, 15] width 11 height 11
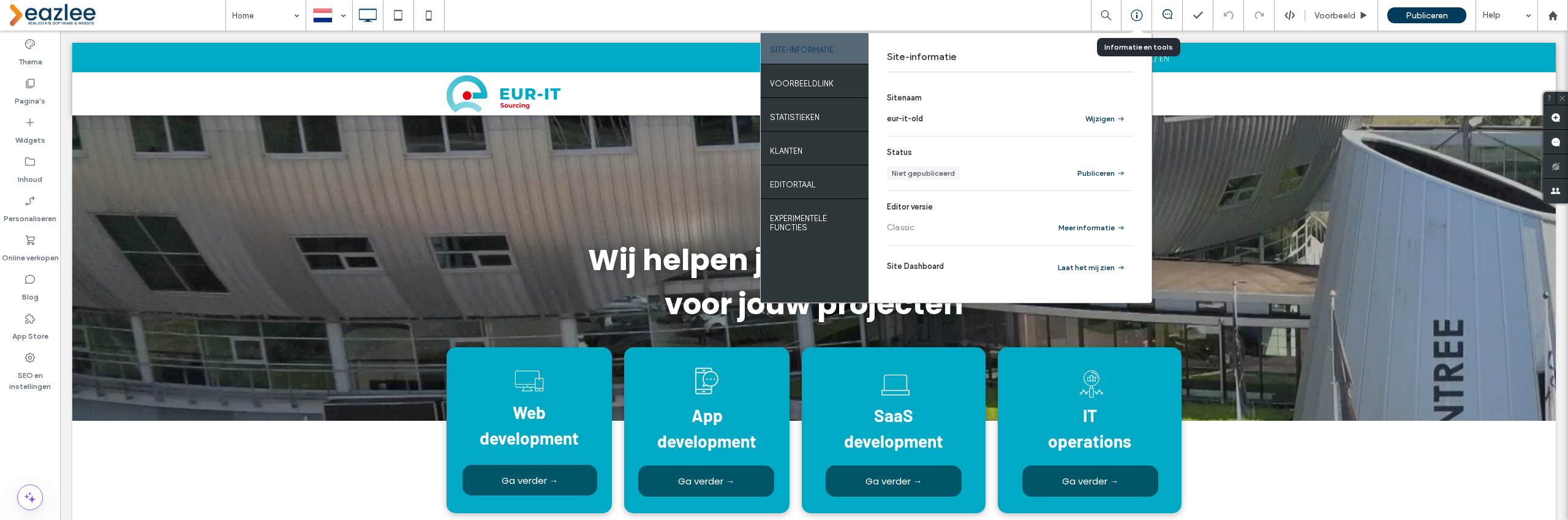
click at [1136, 17] on use at bounding box center [1136, 15] width 11 height 11
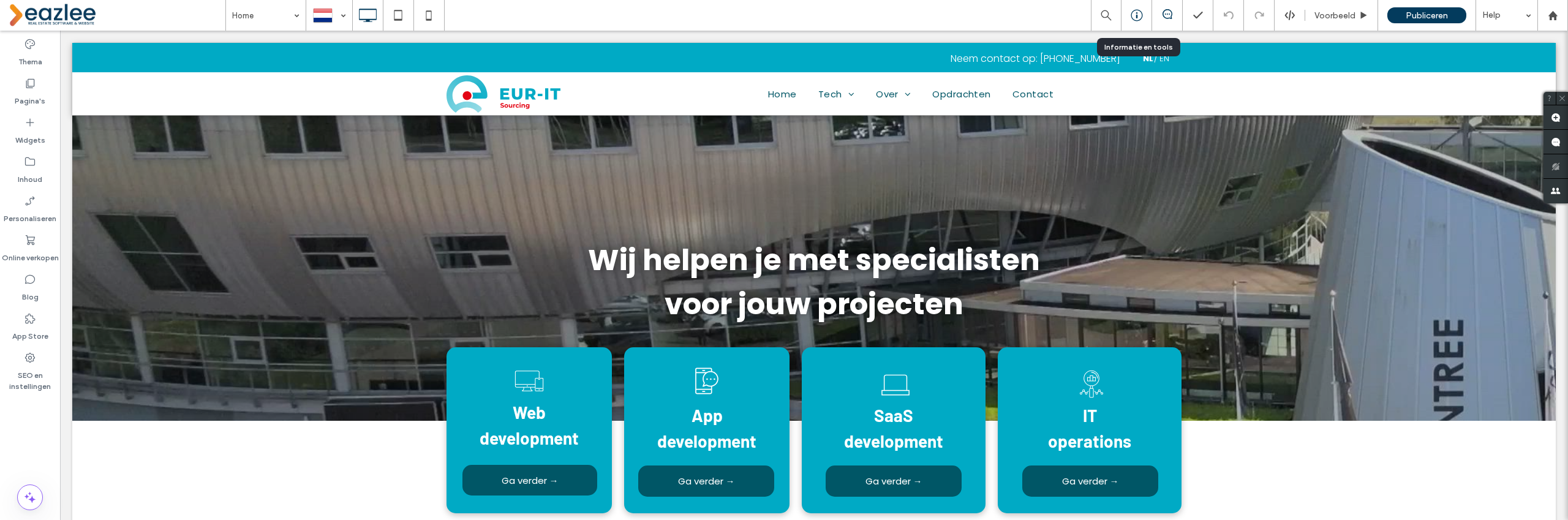
click at [1136, 17] on use at bounding box center [1136, 15] width 11 height 11
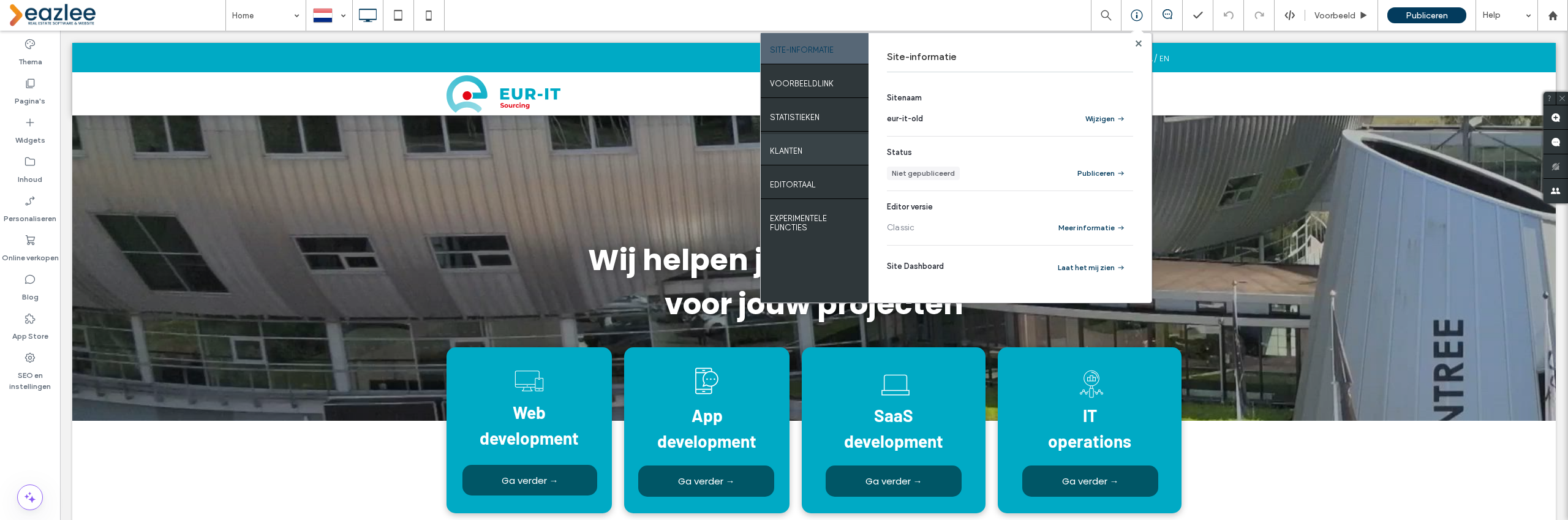
click at [801, 151] on label "Klanten" at bounding box center [786, 148] width 33 height 15
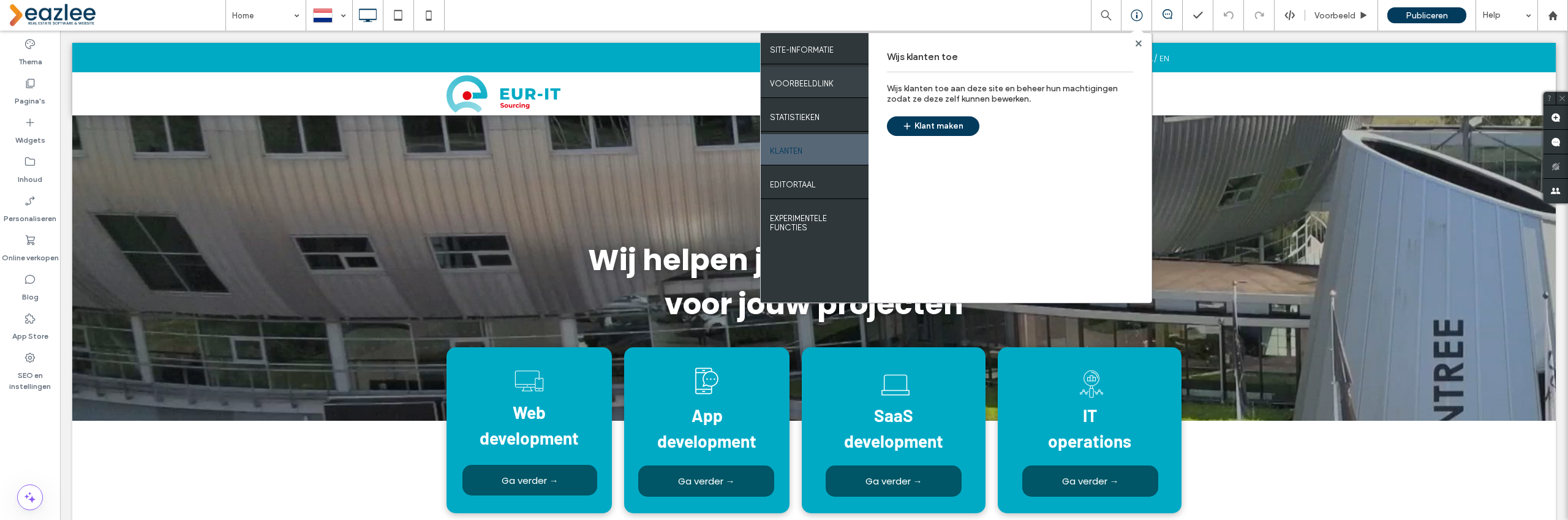
click at [814, 84] on label "VOORBEELDLINK" at bounding box center [801, 80] width 64 height 15
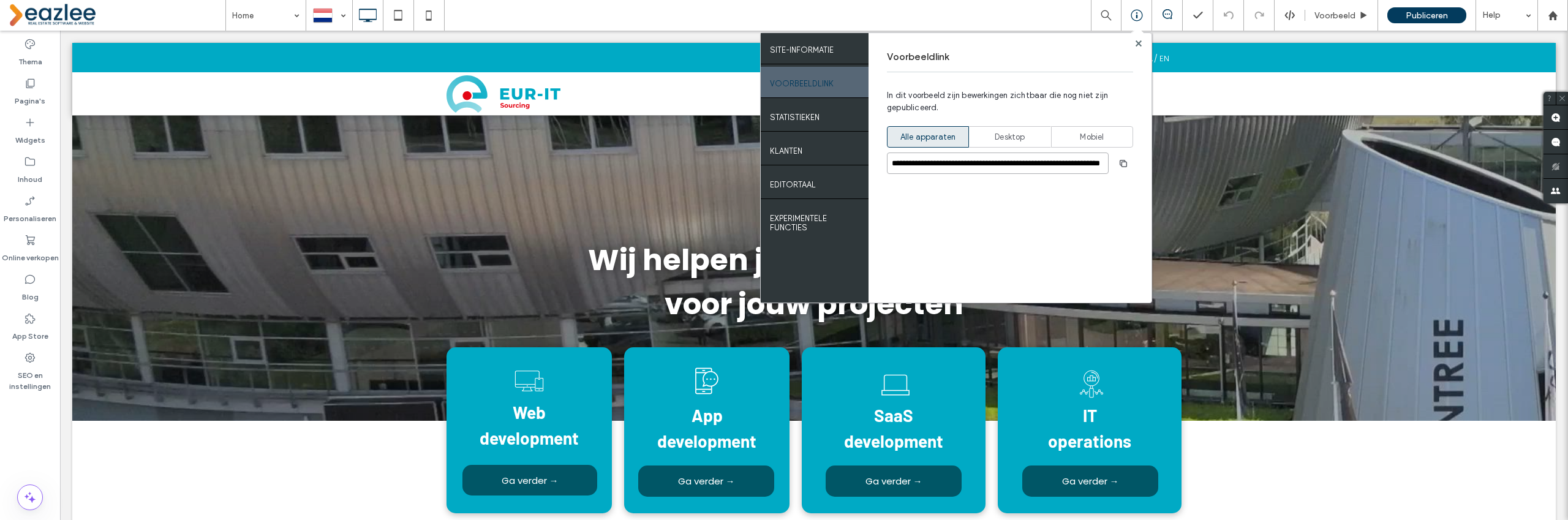
click at [954, 163] on input "**********" at bounding box center [997, 163] width 222 height 21
click at [954, 163] on input "**********" at bounding box center [997, 163] width 222 height 21
click at [1137, 41] on use at bounding box center [1138, 42] width 6 height 6
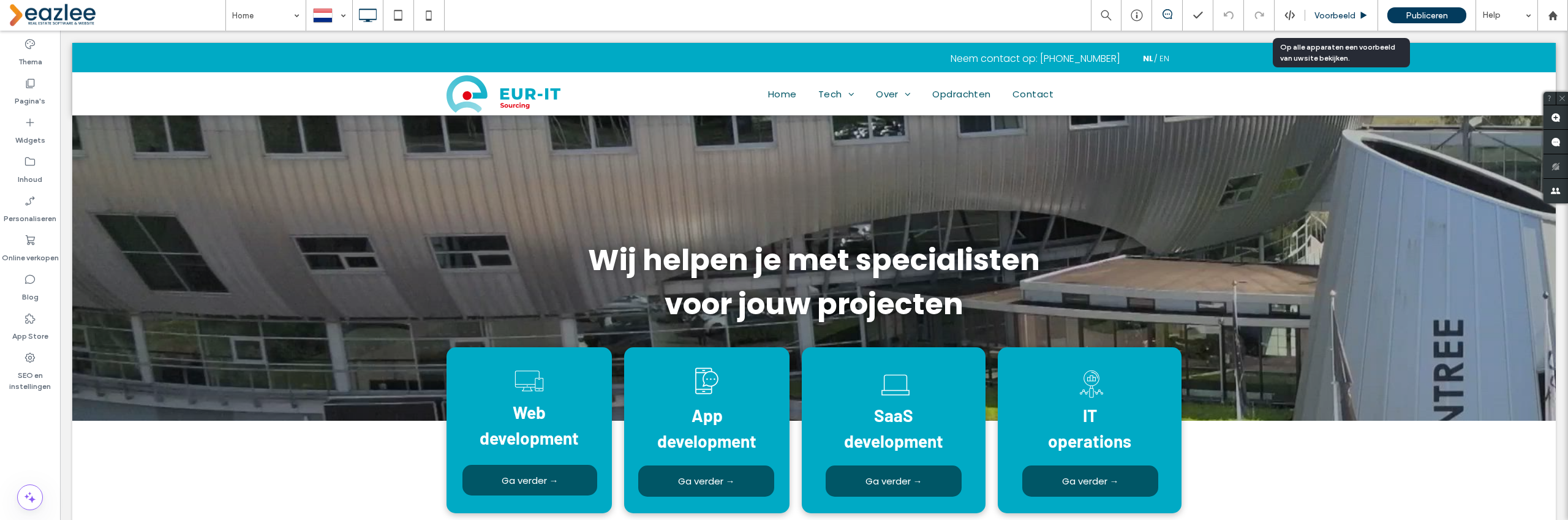
click at [1324, 19] on span "Voorbeeld" at bounding box center [1334, 16] width 41 height 11
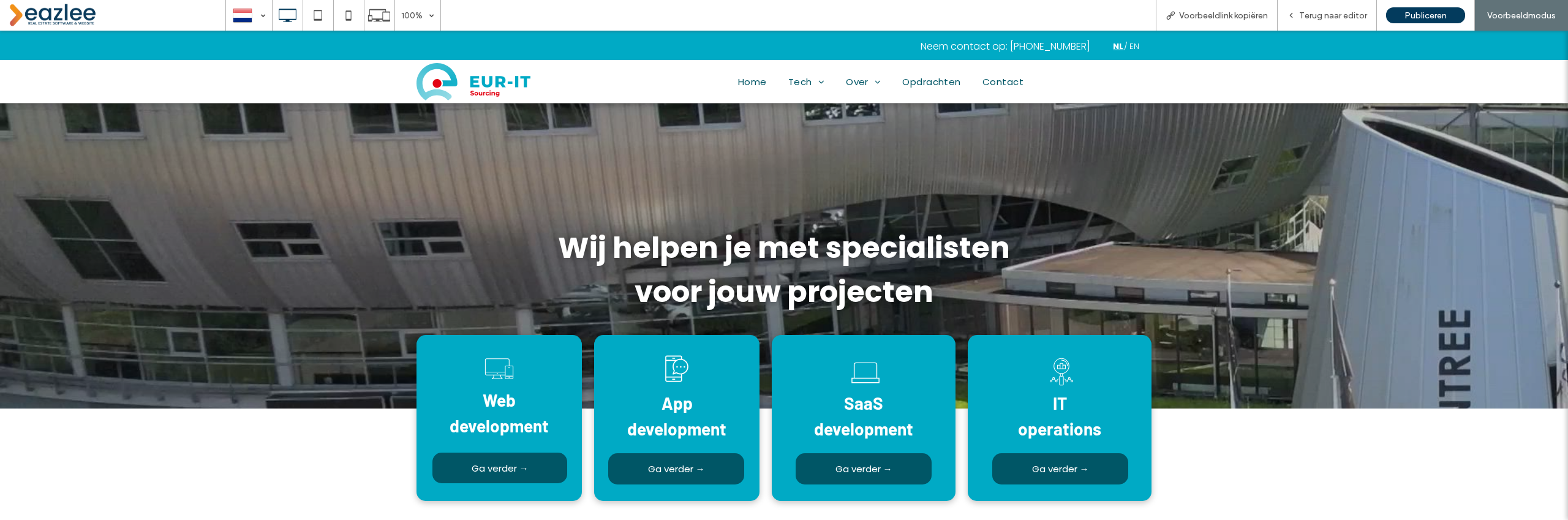
drag, startPoint x: 1134, startPoint y: 48, endPoint x: 1120, endPoint y: 47, distance: 14.0
